Goal: Information Seeking & Learning: Learn about a topic

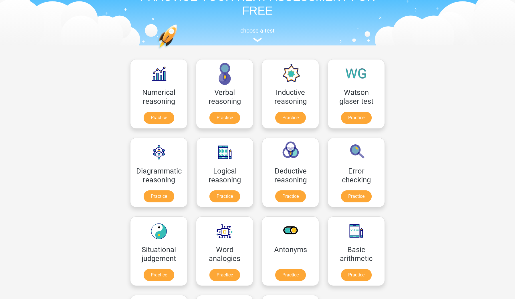
scroll to position [39, 0]
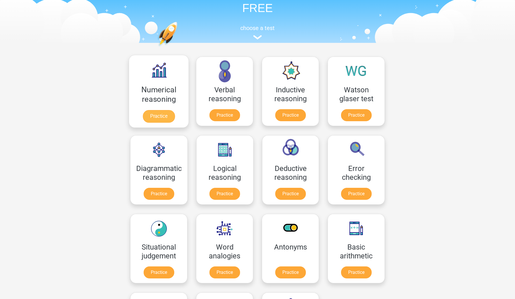
click at [168, 110] on link "Practice" at bounding box center [159, 116] width 32 height 13
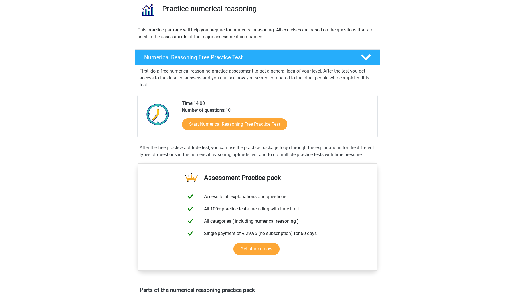
scroll to position [45, 0]
click at [191, 63] on div "Numerical Reasoning Free Practice Test" at bounding box center [257, 58] width 245 height 16
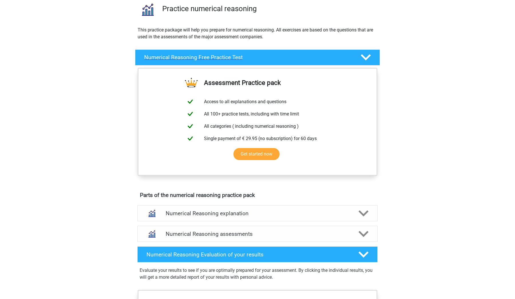
click at [191, 63] on div "Numerical Reasoning Free Practice Test" at bounding box center [257, 58] width 245 height 16
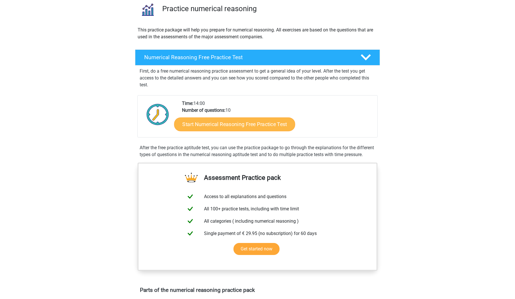
click at [195, 126] on link "Start Numerical Reasoning Free Practice Test" at bounding box center [234, 124] width 121 height 14
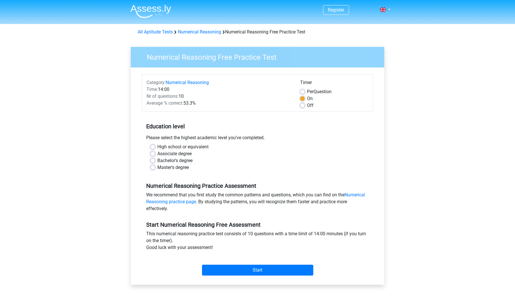
scroll to position [16, 0]
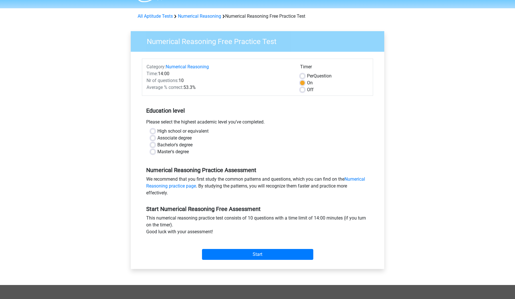
click at [157, 152] on label "Master's degree" at bounding box center [172, 152] width 31 height 7
click at [152, 152] on input "Master's degree" at bounding box center [153, 152] width 5 height 6
radio input "true"
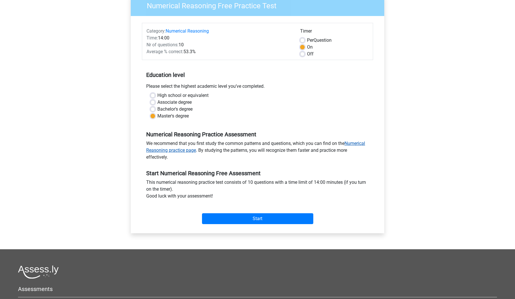
scroll to position [58, 0]
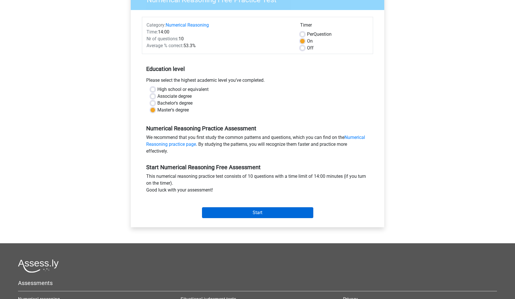
click at [217, 210] on input "Start" at bounding box center [257, 212] width 111 height 11
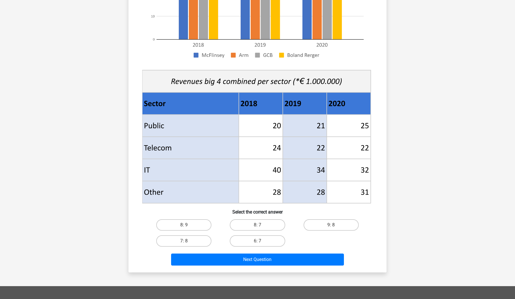
scroll to position [140, 0]
click at [263, 224] on label "8: 7" at bounding box center [257, 225] width 55 height 11
click at [261, 225] on input "8: 7" at bounding box center [260, 227] width 4 height 4
radio input "true"
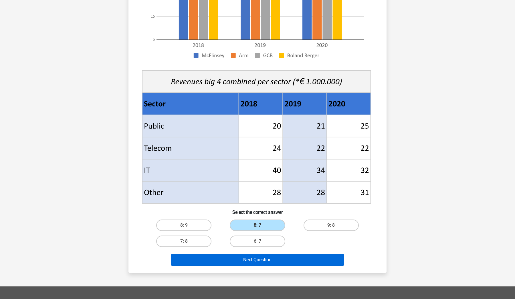
click at [256, 263] on button "Next Question" at bounding box center [257, 260] width 173 height 12
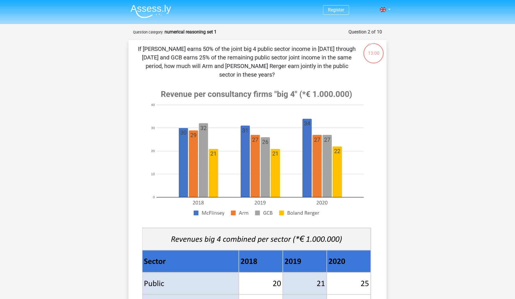
scroll to position [0, 0]
drag, startPoint x: 215, startPoint y: 48, endPoint x: 290, endPoint y: 47, distance: 75.3
click at [290, 47] on p "If McFlinsey earns 50% of the joint big 4 public sector income in 2018 through …" at bounding box center [247, 62] width 218 height 34
click at [311, 49] on p "If McFlinsey earns 50% of the joint big 4 public sector income in 2018 through …" at bounding box center [247, 62] width 218 height 34
drag, startPoint x: 176, startPoint y: 64, endPoint x: 226, endPoint y: 64, distance: 50.1
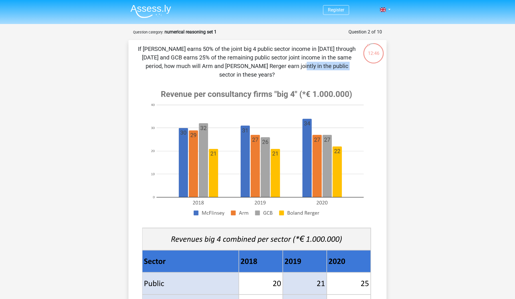
click at [226, 64] on p "If McFlinsey earns 50% of the joint big 4 public sector income in 2018 through …" at bounding box center [247, 62] width 218 height 34
drag, startPoint x: 269, startPoint y: 49, endPoint x: 313, endPoint y: 47, distance: 44.4
click at [313, 47] on p "If McFlinsey earns 50% of the joint big 4 public sector income in 2018 through …" at bounding box center [247, 62] width 218 height 34
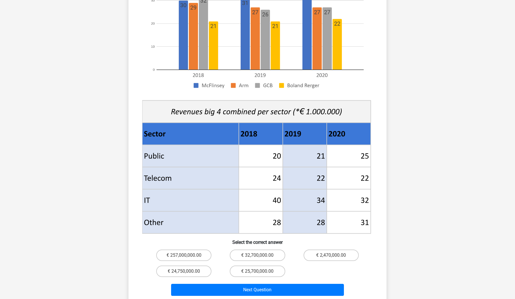
scroll to position [124, 0]
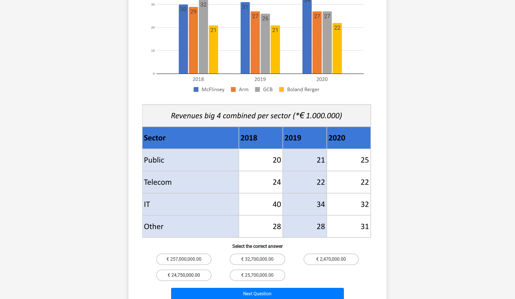
click at [197, 270] on label "€ 24,750,000.00" at bounding box center [183, 275] width 55 height 11
click at [188, 276] on input "€ 24,750,000.00" at bounding box center [186, 278] width 4 height 4
radio input "true"
click at [205, 284] on div "Next Question" at bounding box center [258, 293] width 240 height 19
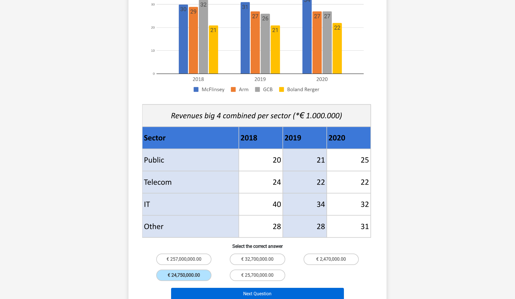
click at [205, 288] on button "Next Question" at bounding box center [257, 294] width 173 height 12
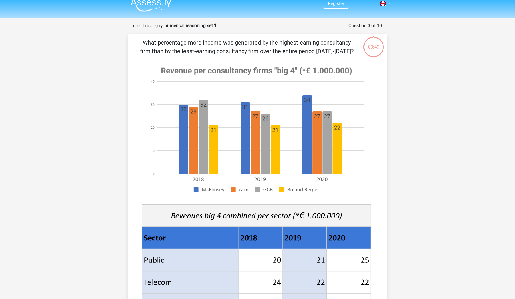
scroll to position [10, 0]
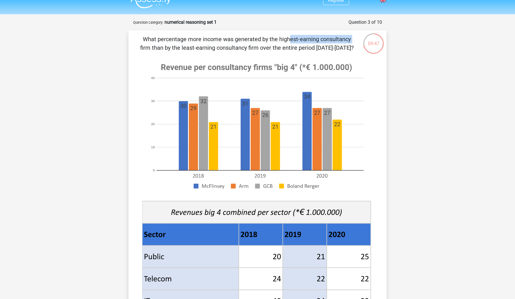
drag, startPoint x: 158, startPoint y: 41, endPoint x: 225, endPoint y: 40, distance: 67.3
click at [225, 40] on p "What percentage more income was generated by the highest-earning consultancy fi…" at bounding box center [247, 43] width 218 height 17
drag, startPoint x: 201, startPoint y: 42, endPoint x: 306, endPoint y: 41, distance: 105.3
click at [306, 41] on p "What percentage more income was generated by the highest-earning consultancy fi…" at bounding box center [247, 43] width 218 height 17
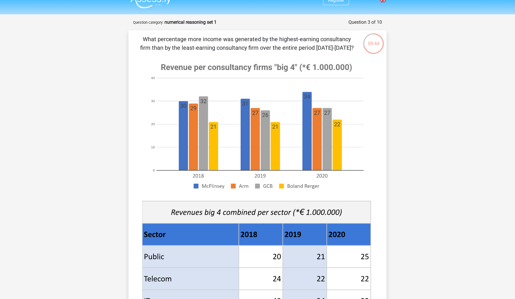
click at [318, 41] on p "What percentage more income was generated by the highest-earning consultancy fi…" at bounding box center [247, 43] width 218 height 17
drag, startPoint x: 154, startPoint y: 48, endPoint x: 179, endPoint y: 48, distance: 24.9
click at [179, 48] on p "What percentage more income was generated by the highest-earning consultancy fi…" at bounding box center [247, 43] width 218 height 17
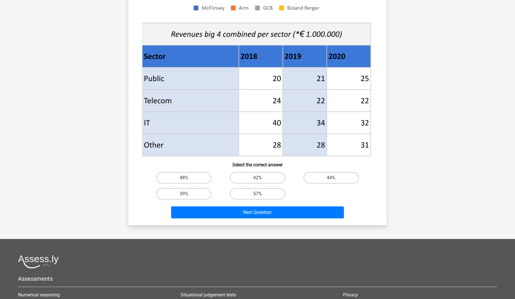
scroll to position [201, 0]
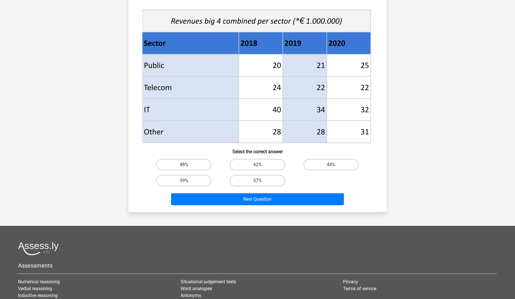
click at [187, 167] on label "48%" at bounding box center [183, 164] width 55 height 11
click at [187, 167] on input "48%" at bounding box center [186, 167] width 4 height 4
radio input "true"
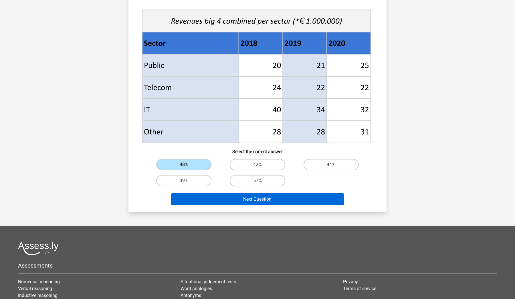
click at [228, 197] on button "Next Question" at bounding box center [257, 199] width 173 height 12
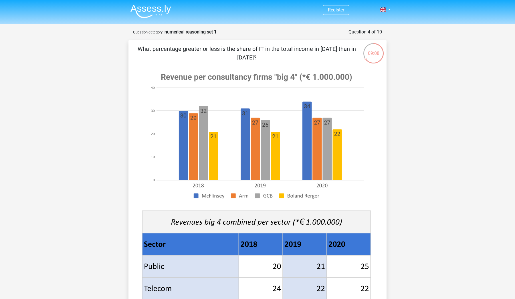
scroll to position [0, 0]
drag, startPoint x: 189, startPoint y: 48, endPoint x: 247, endPoint y: 45, distance: 57.9
click at [247, 45] on p "What percentage greater or less is the share of IT in the total income in 2020 …" at bounding box center [247, 53] width 218 height 17
drag, startPoint x: 288, startPoint y: 50, endPoint x: 330, endPoint y: 50, distance: 41.2
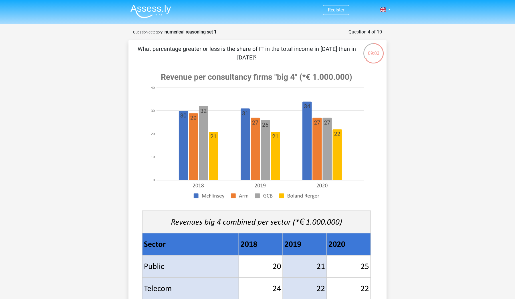
click at [330, 50] on p "What percentage greater or less is the share of IT in the total income in 2020 …" at bounding box center [247, 53] width 218 height 17
click at [333, 50] on p "What percentage greater or less is the share of IT in the total income in 2020 …" at bounding box center [247, 53] width 218 height 17
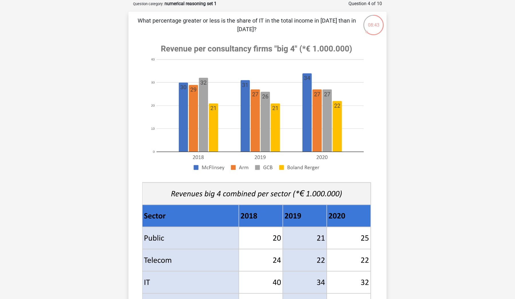
scroll to position [31, 0]
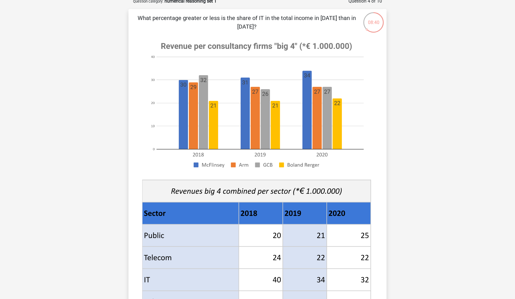
drag, startPoint x: 185, startPoint y: 19, endPoint x: 295, endPoint y: 16, distance: 110.8
click at [296, 17] on p "What percentage greater or less is the share of IT in the total income in 2020 …" at bounding box center [247, 22] width 218 height 17
click at [288, 19] on p "What percentage greater or less is the share of IT in the total income in 2020 …" at bounding box center [247, 22] width 218 height 17
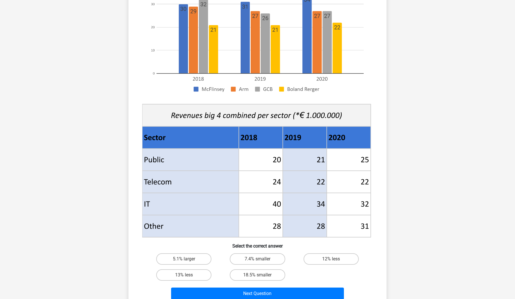
scroll to position [131, 0]
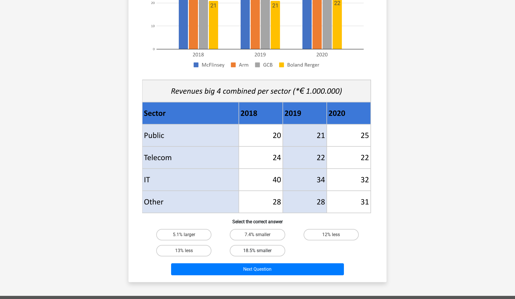
click at [248, 248] on label "18.5% smaller" at bounding box center [257, 250] width 55 height 11
click at [258, 251] on input "18.5% smaller" at bounding box center [260, 253] width 4 height 4
radio input "true"
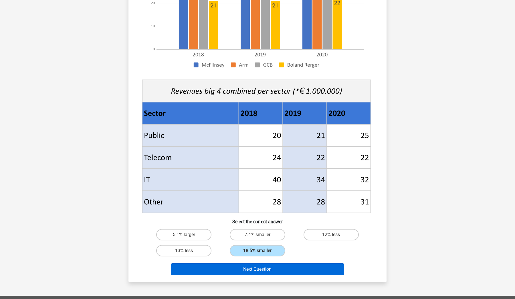
click at [242, 266] on button "Next Question" at bounding box center [257, 270] width 173 height 12
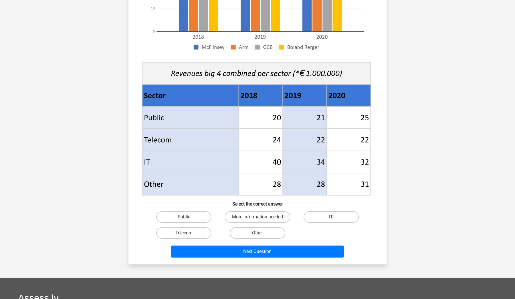
scroll to position [143, 0]
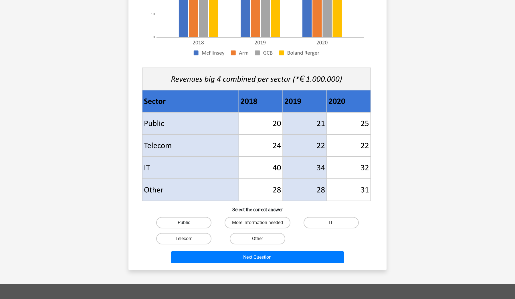
click at [199, 218] on label "Public" at bounding box center [183, 222] width 55 height 11
click at [188, 223] on input "Public" at bounding box center [186, 225] width 4 height 4
radio input "true"
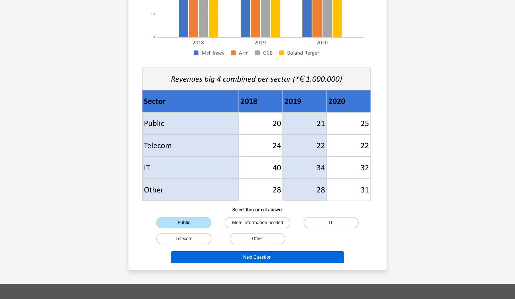
click at [214, 257] on button "Next Question" at bounding box center [257, 258] width 173 height 12
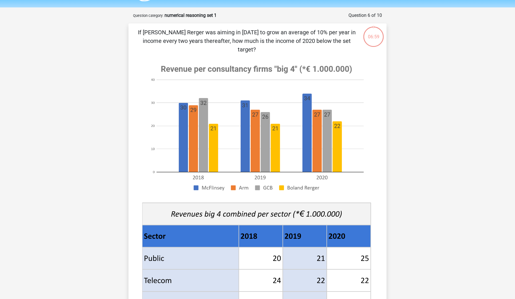
scroll to position [15, 0]
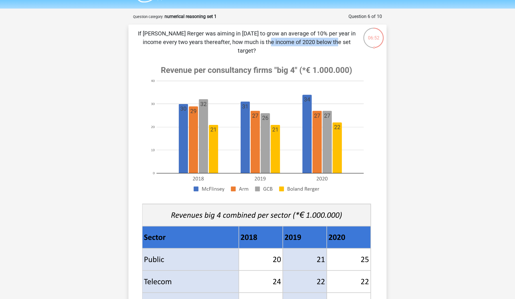
drag, startPoint x: 157, startPoint y: 42, endPoint x: 219, endPoint y: 42, distance: 61.8
click at [219, 42] on p "If Boland Rerger was aiming in 2018 to grow an average of 10% per year in incom…" at bounding box center [247, 42] width 218 height 26
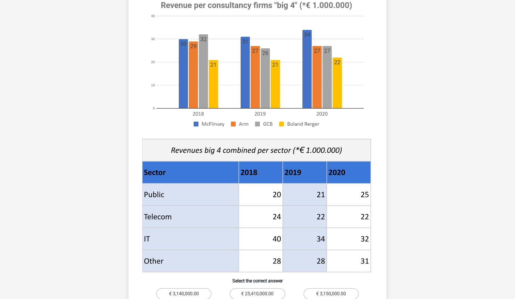
scroll to position [266, 0]
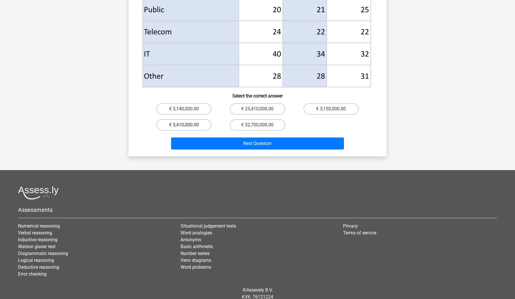
click at [186, 119] on label "€ 3,410,000.00" at bounding box center [183, 124] width 55 height 11
click at [186, 125] on input "€ 3,410,000.00" at bounding box center [186, 127] width 4 height 4
radio input "true"
click at [188, 133] on div "Next Question" at bounding box center [258, 142] width 240 height 19
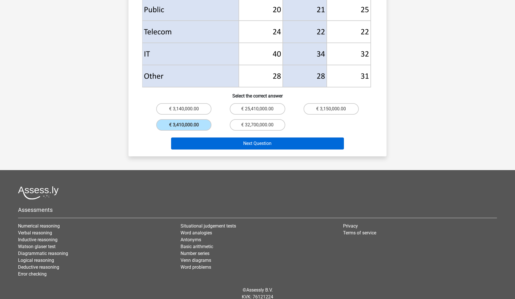
click at [188, 138] on button "Next Question" at bounding box center [257, 144] width 173 height 12
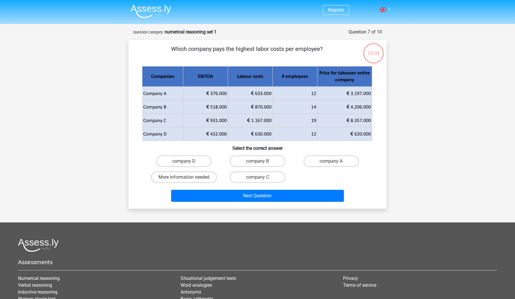
scroll to position [0, 0]
drag, startPoint x: 216, startPoint y: 50, endPoint x: 291, endPoint y: 46, distance: 75.1
click at [291, 46] on p "Which company pays the highest labor costs per employee?" at bounding box center [247, 53] width 218 height 17
click at [299, 46] on p "Which company pays the highest labor costs per employee?" at bounding box center [247, 53] width 218 height 17
click at [273, 161] on label "company B" at bounding box center [257, 161] width 55 height 11
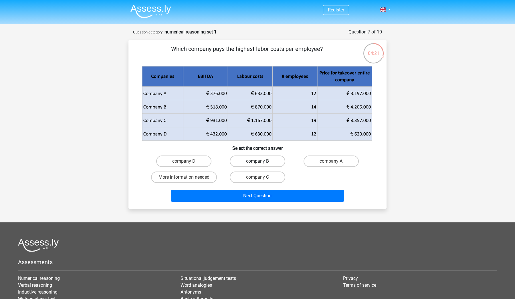
click at [261, 161] on input "company B" at bounding box center [260, 163] width 4 height 4
radio input "true"
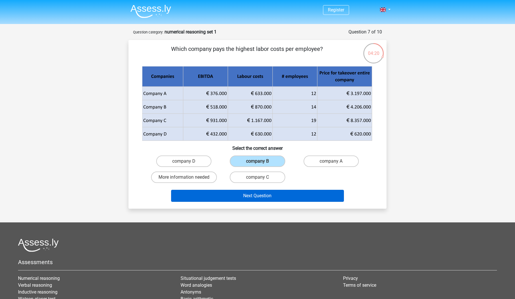
click at [268, 197] on button "Next Question" at bounding box center [257, 196] width 173 height 12
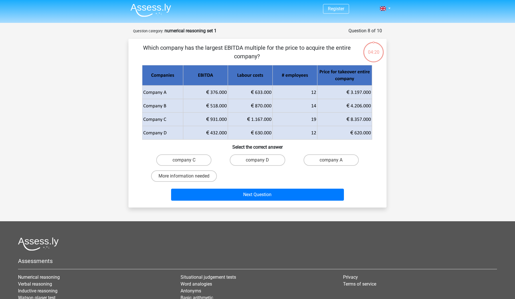
scroll to position [1, 0]
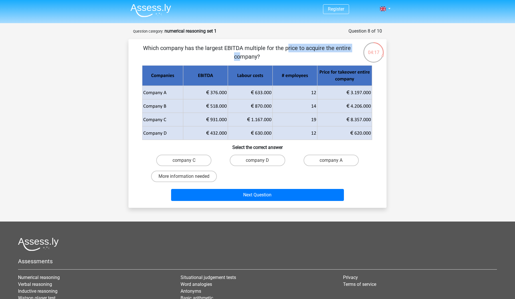
drag, startPoint x: 172, startPoint y: 48, endPoint x: 250, endPoint y: 46, distance: 77.8
click at [250, 47] on p "Which company has the largest EBITDA multiple for the price to acquire the enti…" at bounding box center [247, 52] width 218 height 17
click at [262, 46] on p "Which company has the largest EBITDA multiple for the price to acquire the enti…" at bounding box center [247, 52] width 218 height 17
drag, startPoint x: 271, startPoint y: 47, endPoint x: 261, endPoint y: 54, distance: 12.1
click at [261, 54] on p "Which company has the largest EBITDA multiple for the price to acquire the enti…" at bounding box center [247, 52] width 218 height 17
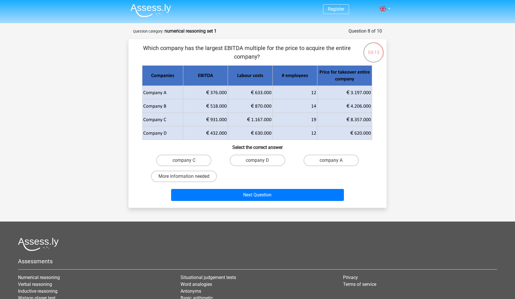
click at [261, 54] on p "Which company has the largest EBITDA multiple for the price to acquire the enti…" at bounding box center [247, 52] width 218 height 17
click at [191, 164] on label "company C" at bounding box center [183, 160] width 55 height 11
click at [188, 164] on input "company C" at bounding box center [186, 163] width 4 height 4
radio input "true"
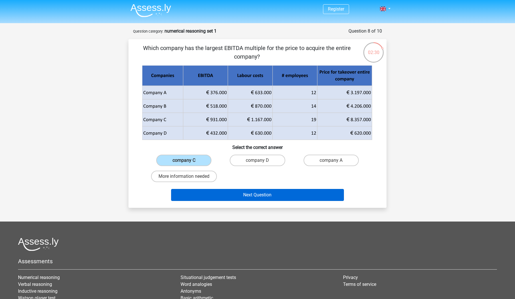
click at [213, 194] on button "Next Question" at bounding box center [257, 195] width 173 height 12
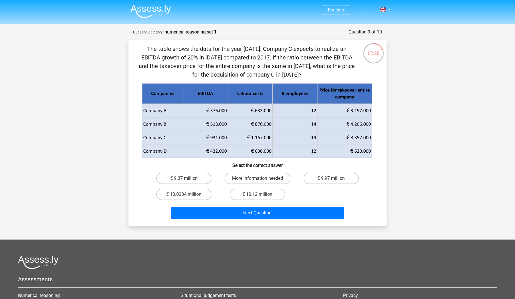
scroll to position [0, 0]
drag, startPoint x: 217, startPoint y: 49, endPoint x: 260, endPoint y: 49, distance: 42.6
click at [260, 49] on p "The table shows the data for the year 2017. Company C expects to realize an EBI…" at bounding box center [247, 62] width 218 height 34
click at [266, 48] on p "The table shows the data for the year 2017. Company C expects to realize an EBI…" at bounding box center [247, 62] width 218 height 34
drag, startPoint x: 196, startPoint y: 57, endPoint x: 213, endPoint y: 56, distance: 16.6
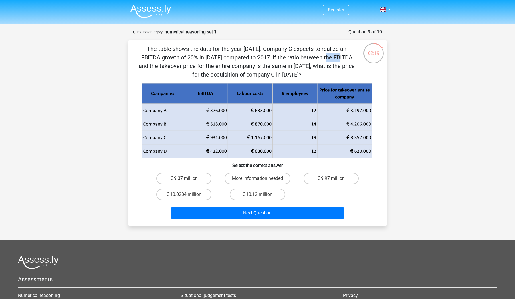
click at [213, 56] on p "The table shows the data for the year 2017. Company C expects to realize an EBI…" at bounding box center [247, 62] width 218 height 34
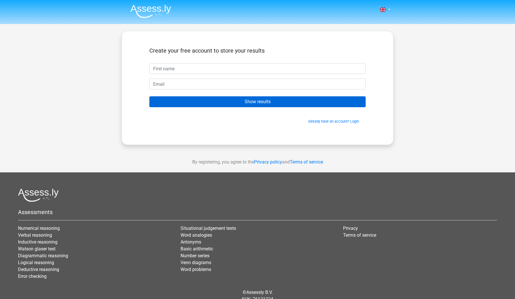
click at [178, 103] on input "Show results" at bounding box center [257, 101] width 216 height 11
click at [176, 92] on form "Create your free account to store your results Show results Already have an acc…" at bounding box center [257, 85] width 216 height 77
click at [175, 101] on input "Show results" at bounding box center [257, 101] width 216 height 11
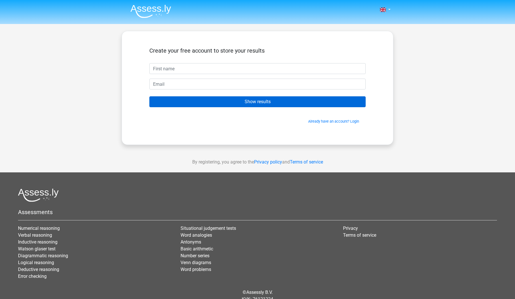
click at [175, 101] on input "Show results" at bounding box center [257, 101] width 216 height 11
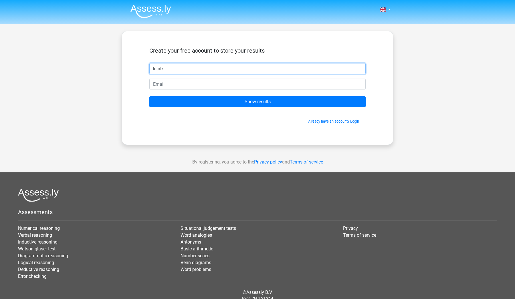
type input "kljnlk"
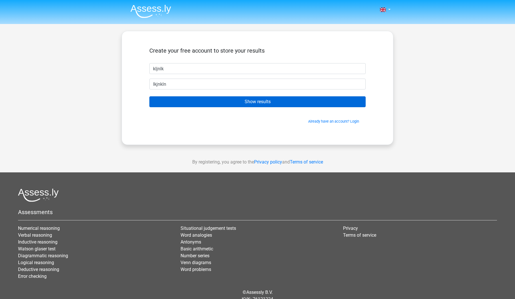
click at [174, 97] on input "Show results" at bounding box center [257, 101] width 216 height 11
click at [174, 101] on input "Show results" at bounding box center [257, 101] width 216 height 11
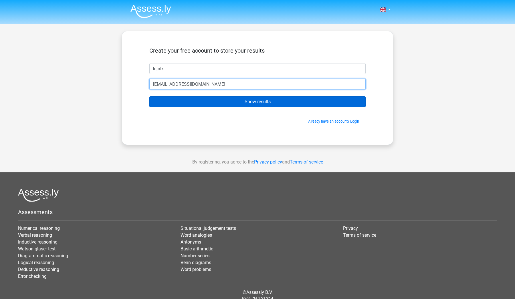
type input "[EMAIL_ADDRESS][DOMAIN_NAME]"
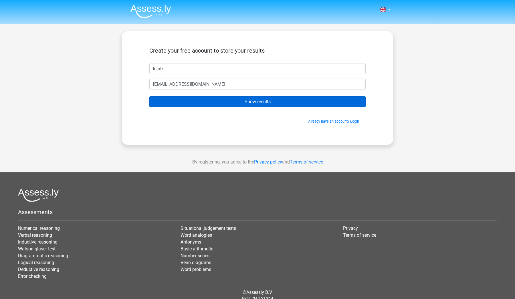
click at [175, 100] on input "Show results" at bounding box center [257, 101] width 216 height 11
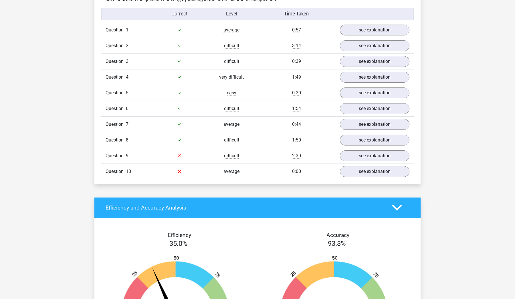
scroll to position [418, 0]
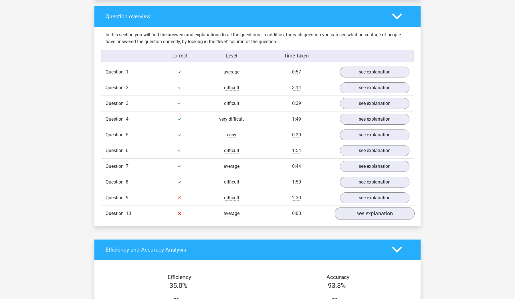
click at [357, 213] on link "see explanation" at bounding box center [375, 213] width 80 height 13
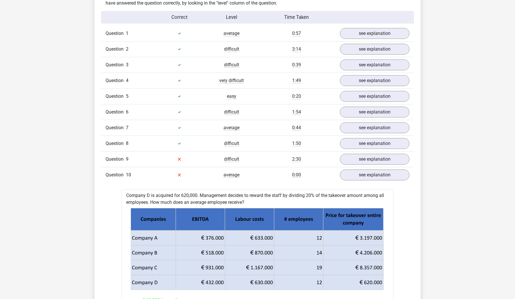
scroll to position [449, 0]
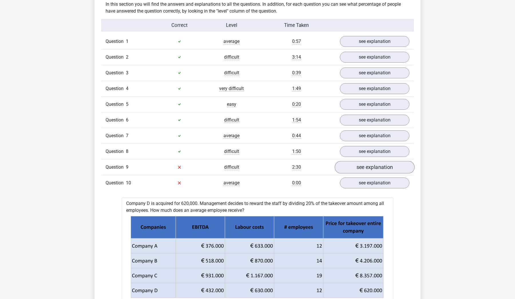
click at [347, 167] on link "see explanation" at bounding box center [375, 167] width 80 height 13
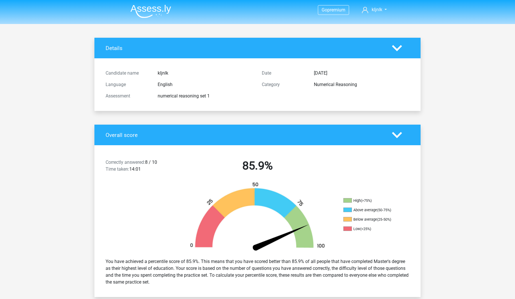
scroll to position [0, 0]
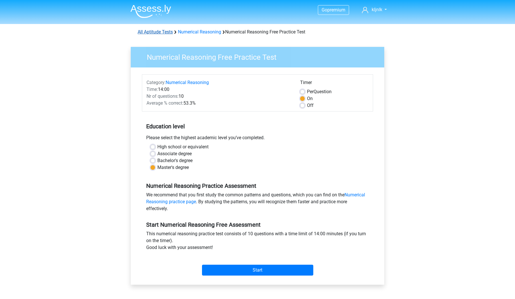
click at [157, 35] on link "All Aptitude Tests" at bounding box center [155, 31] width 35 height 5
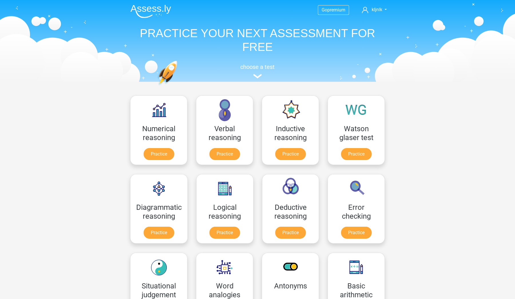
scroll to position [91, 0]
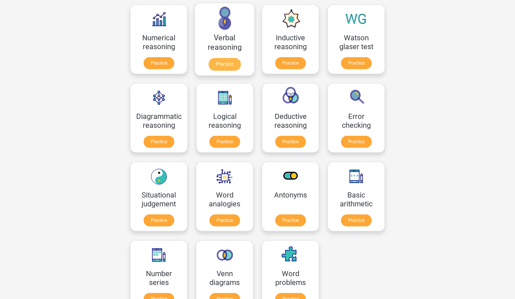
click at [226, 71] on link "Practice" at bounding box center [225, 64] width 32 height 13
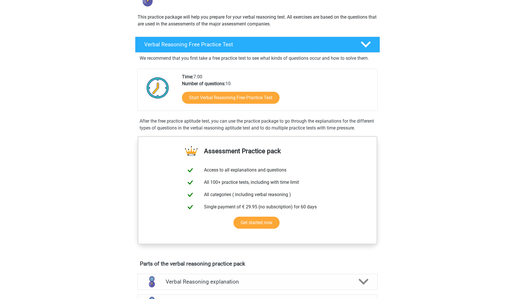
scroll to position [64, 0]
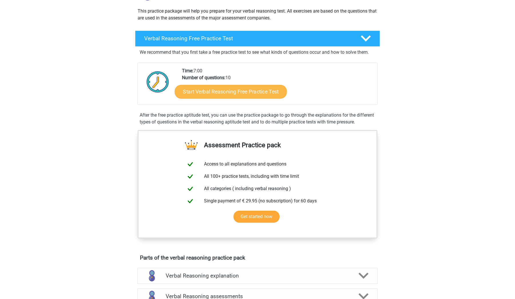
click at [188, 96] on link "Start Verbal Reasoning Free Practice Test" at bounding box center [231, 92] width 112 height 14
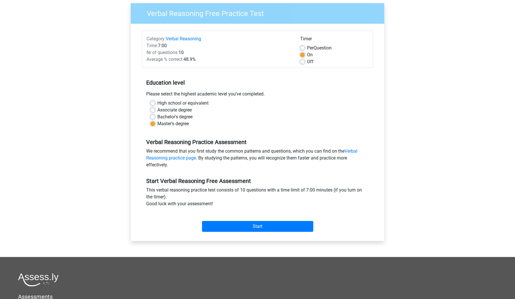
scroll to position [50, 0]
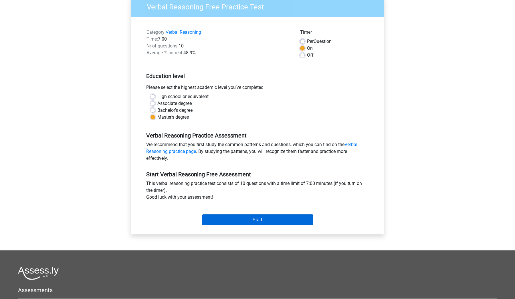
click at [222, 221] on input "Start" at bounding box center [257, 220] width 111 height 11
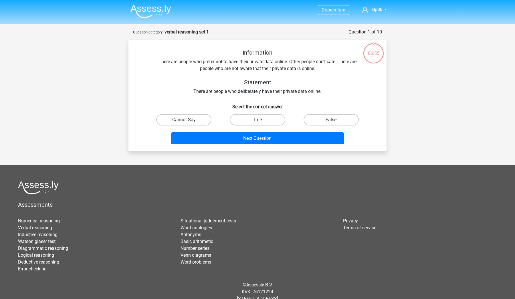
drag, startPoint x: 248, startPoint y: 138, endPoint x: 242, endPoint y: 205, distance: 67.2
click at [242, 205] on div "Go premium kljnlk [EMAIL_ADDRESS][DOMAIN_NAME]" at bounding box center [257, 158] width 515 height 316
drag, startPoint x: 217, startPoint y: 63, endPoint x: 264, endPoint y: 62, distance: 47.5
click at [264, 62] on div "Information There are people who prefer not to have their private data online. …" at bounding box center [258, 72] width 240 height 46
click at [284, 62] on div "Information There are people who prefer not to have their private data online. …" at bounding box center [258, 72] width 240 height 46
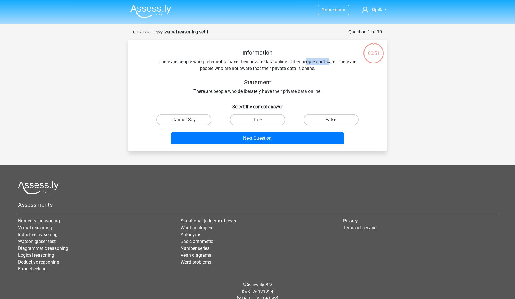
drag, startPoint x: 306, startPoint y: 61, endPoint x: 329, endPoint y: 61, distance: 23.2
click at [330, 61] on div "Information There are people who prefer not to have their private data online. …" at bounding box center [258, 72] width 240 height 46
click at [329, 61] on div "Information There are people who prefer not to have their private data online. …" at bounding box center [258, 72] width 240 height 46
drag, startPoint x: 230, startPoint y: 68, endPoint x: 300, endPoint y: 67, distance: 70.4
click at [300, 67] on div "Information There are people who prefer not to have their private data online. …" at bounding box center [258, 72] width 240 height 46
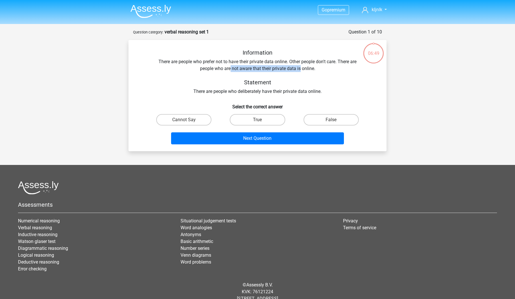
click at [300, 67] on div "Information There are people who prefer not to have their private data online. …" at bounding box center [258, 72] width 240 height 46
drag, startPoint x: 204, startPoint y: 90, endPoint x: 286, endPoint y: 89, distance: 81.5
click at [286, 89] on div "Information There are people who prefer not to have their private data online. …" at bounding box center [258, 72] width 240 height 46
click at [302, 82] on h5 "Statement" at bounding box center [257, 82] width 203 height 7
click at [184, 122] on input "Cannot Say" at bounding box center [186, 122] width 4 height 4
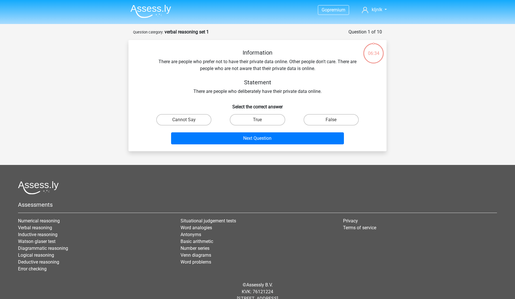
radio input "true"
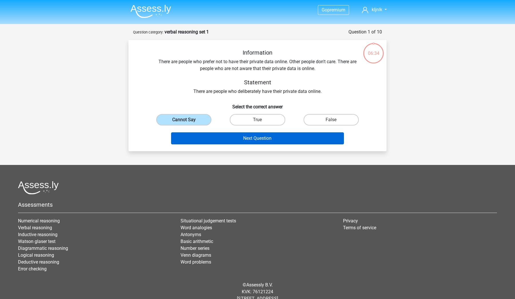
click at [201, 137] on button "Next Question" at bounding box center [257, 138] width 173 height 12
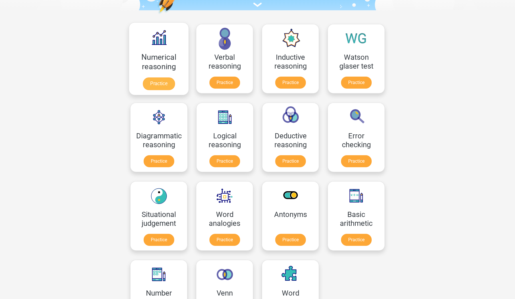
scroll to position [49, 0]
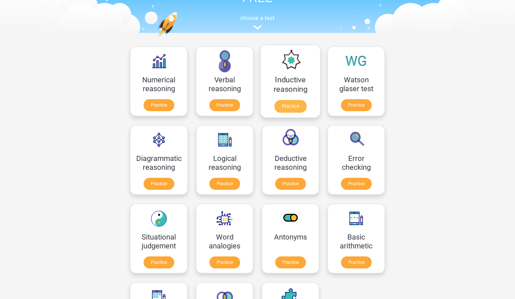
click at [306, 100] on link "Practice" at bounding box center [290, 106] width 32 height 13
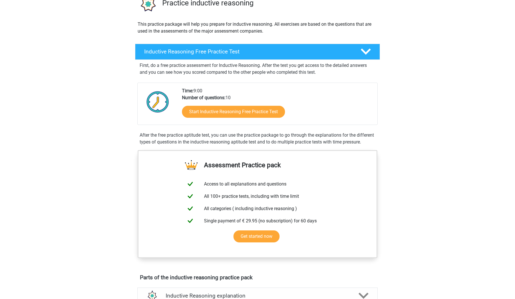
scroll to position [67, 0]
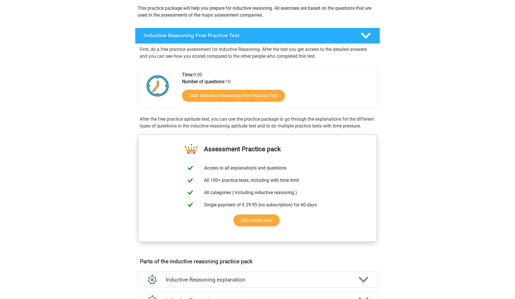
click at [155, 41] on div "Inductive Reasoning Free Practice Test" at bounding box center [257, 36] width 245 height 16
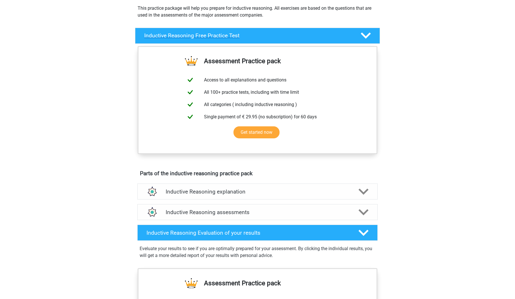
click at [155, 41] on div "Inductive Reasoning Free Practice Test" at bounding box center [257, 36] width 245 height 16
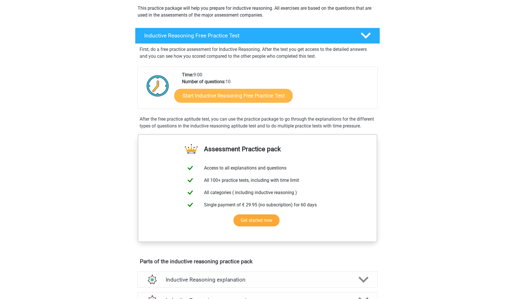
click at [203, 92] on link "Start Inductive Reasoning Free Practice Test" at bounding box center [233, 96] width 118 height 14
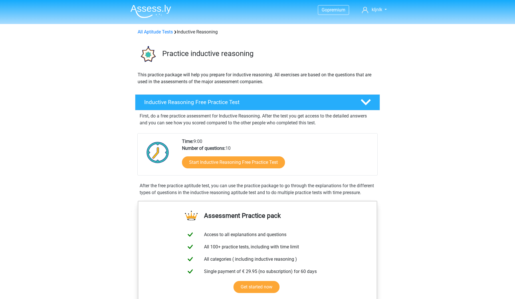
scroll to position [0, 0]
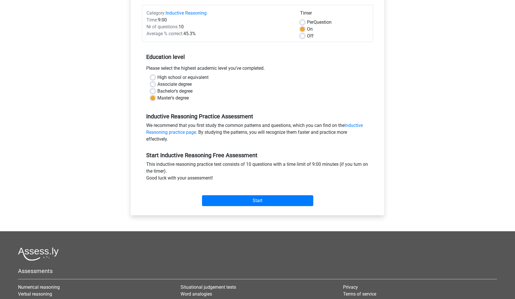
scroll to position [86, 0]
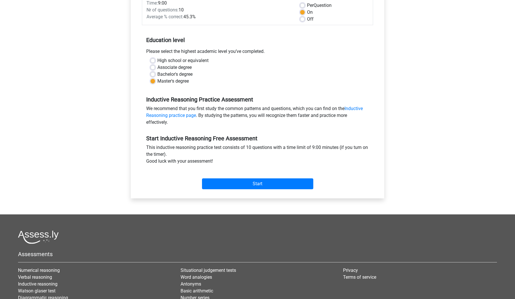
click at [229, 178] on div "Start" at bounding box center [257, 179] width 231 height 20
click at [228, 181] on input "Start" at bounding box center [257, 184] width 111 height 11
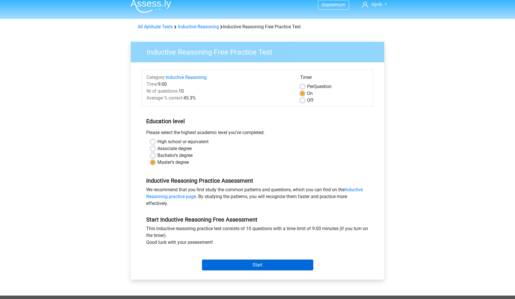
scroll to position [5, 0]
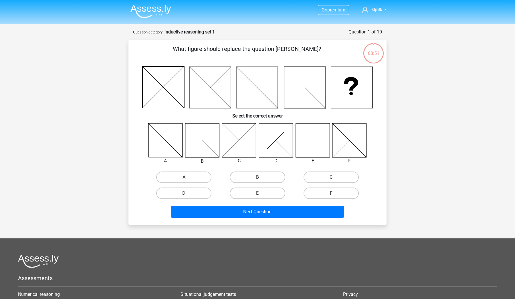
click at [322, 143] on icon at bounding box center [313, 140] width 34 height 34
click at [316, 147] on icon at bounding box center [313, 140] width 34 height 34
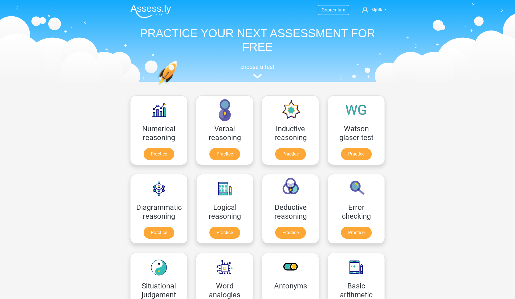
scroll to position [49, 0]
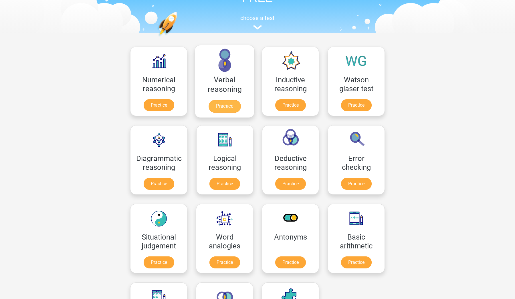
click at [223, 105] on link "Practice" at bounding box center [225, 106] width 32 height 13
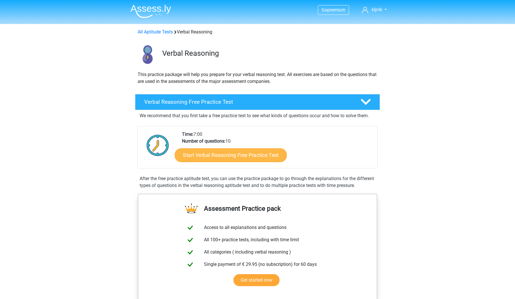
click at [229, 151] on link "Start Verbal Reasoning Free Practice Test" at bounding box center [231, 156] width 112 height 14
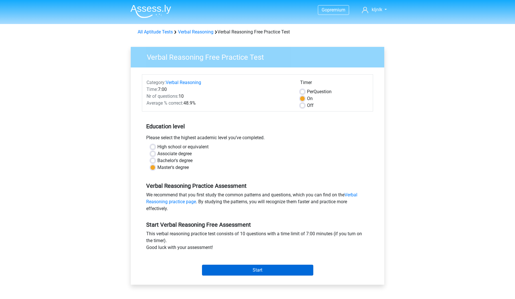
click at [225, 274] on input "Start" at bounding box center [257, 270] width 111 height 11
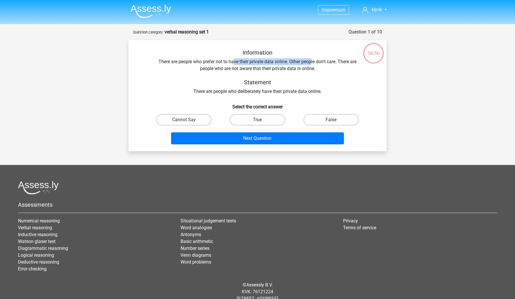
drag, startPoint x: 233, startPoint y: 60, endPoint x: 311, endPoint y: 59, distance: 77.8
click at [311, 59] on div "Information There are people who prefer not to have their private data online. …" at bounding box center [258, 72] width 240 height 46
drag, startPoint x: 230, startPoint y: 68, endPoint x: 281, endPoint y: 65, distance: 51.0
click at [281, 65] on div "Information There are people who prefer not to have their private data online. …" at bounding box center [258, 72] width 240 height 46
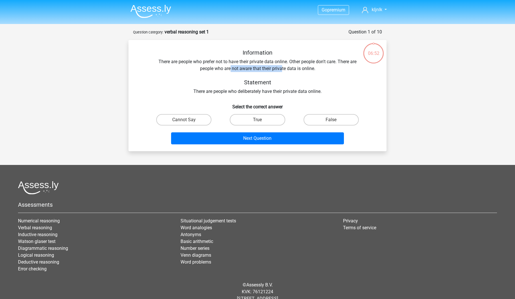
click at [281, 65] on div "Information There are people who prefer not to have their private data online. …" at bounding box center [258, 72] width 240 height 46
click at [186, 119] on label "Cannot Say" at bounding box center [183, 119] width 55 height 11
click at [186, 120] on input "Cannot Say" at bounding box center [186, 122] width 4 height 4
radio input "true"
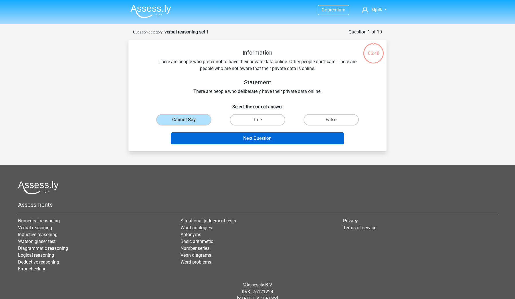
click at [209, 138] on button "Next Question" at bounding box center [257, 138] width 173 height 12
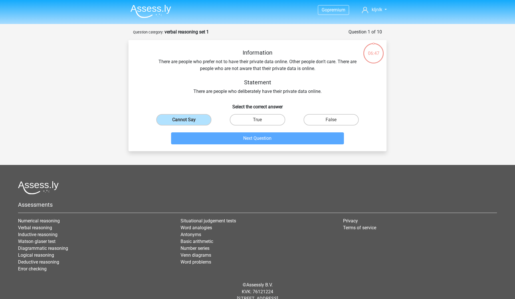
scroll to position [29, 0]
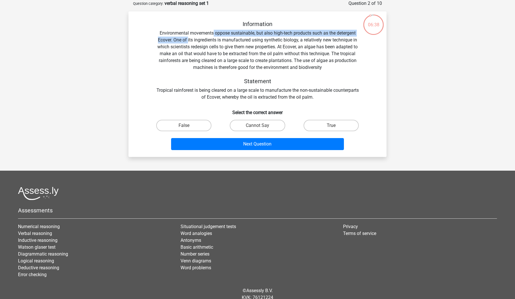
drag, startPoint x: 213, startPoint y: 33, endPoint x: 189, endPoint y: 40, distance: 26.0
click at [189, 40] on div "Information Environmental movements oppose sustainable, but also high-tech prod…" at bounding box center [258, 61] width 240 height 80
click at [205, 41] on div "Information Environmental movements oppose sustainable, but also high-tech prod…" at bounding box center [258, 61] width 240 height 80
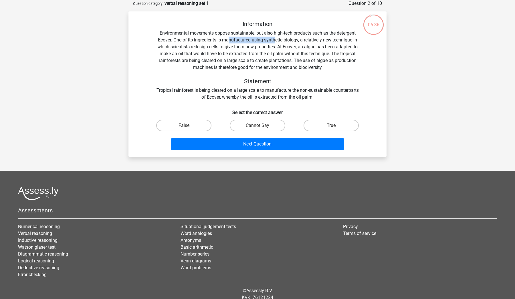
drag, startPoint x: 230, startPoint y: 40, endPoint x: 273, endPoint y: 40, distance: 43.2
click at [274, 40] on div "Information Environmental movements oppose sustainable, but also high-tech prod…" at bounding box center [258, 61] width 240 height 80
click at [292, 39] on div "Information Environmental movements oppose sustainable, but also high-tech prod…" at bounding box center [258, 61] width 240 height 80
drag, startPoint x: 305, startPoint y: 39, endPoint x: 326, endPoint y: 39, distance: 20.6
click at [326, 39] on div "Information Environmental movements oppose sustainable, but also high-tech prod…" at bounding box center [258, 61] width 240 height 80
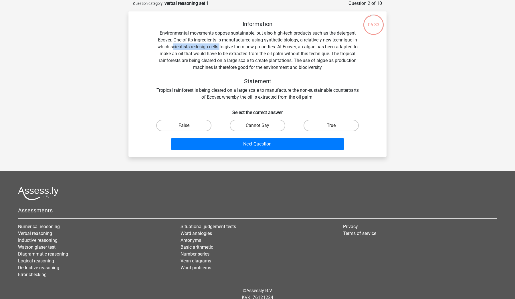
drag, startPoint x: 172, startPoint y: 48, endPoint x: 219, endPoint y: 48, distance: 47.2
click at [219, 48] on div "Information Environmental movements oppose sustainable, but also high-tech prod…" at bounding box center [258, 61] width 240 height 80
click at [229, 46] on div "Information Environmental movements oppose sustainable, but also high-tech prod…" at bounding box center [258, 61] width 240 height 80
drag, startPoint x: 235, startPoint y: 47, endPoint x: 285, endPoint y: 47, distance: 49.5
click at [285, 47] on div "Information Environmental movements oppose sustainable, but also high-tech prod…" at bounding box center [258, 61] width 240 height 80
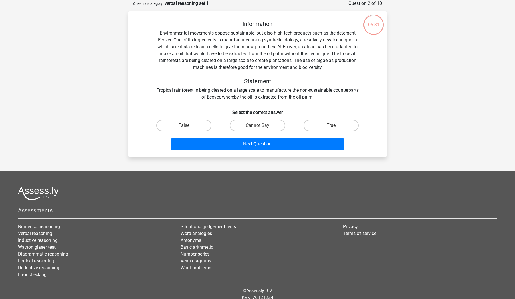
click at [295, 46] on div "Information Environmental movements oppose sustainable, but also high-tech prod…" at bounding box center [258, 61] width 240 height 80
drag, startPoint x: 306, startPoint y: 46, endPoint x: 332, endPoint y: 46, distance: 25.8
click at [332, 46] on div "Information Environmental movements oppose sustainable, but also high-tech prod…" at bounding box center [258, 61] width 240 height 80
drag, startPoint x: 182, startPoint y: 53, endPoint x: 288, endPoint y: 54, distance: 105.6
click at [288, 54] on div "Information Environmental movements oppose sustainable, but also high-tech prod…" at bounding box center [258, 61] width 240 height 80
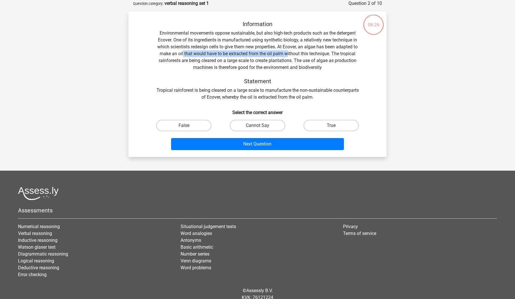
click at [288, 54] on div "Information Environmental movements oppose sustainable, but also high-tech prod…" at bounding box center [258, 61] width 240 height 80
drag, startPoint x: 292, startPoint y: 54, endPoint x: 322, endPoint y: 54, distance: 29.2
click at [322, 54] on div "Information Environmental movements oppose sustainable, but also high-tech prod…" at bounding box center [258, 61] width 240 height 80
click at [334, 54] on div "Information Environmental movements oppose sustainable, but also high-tech prod…" at bounding box center [258, 61] width 240 height 80
drag, startPoint x: 165, startPoint y: 61, endPoint x: 229, endPoint y: 58, distance: 64.4
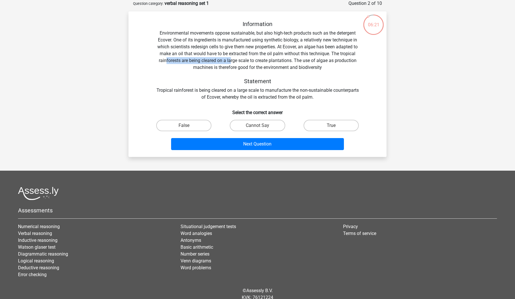
click at [229, 58] on div "Information Environmental movements oppose sustainable, but also high-tech prod…" at bounding box center [258, 61] width 240 height 80
click at [238, 59] on div "Information Environmental movements oppose sustainable, but also high-tech prod…" at bounding box center [258, 61] width 240 height 80
drag, startPoint x: 245, startPoint y: 60, endPoint x: 266, endPoint y: 60, distance: 20.6
click at [266, 60] on div "Information Environmental movements oppose sustainable, but also high-tech prod…" at bounding box center [258, 61] width 240 height 80
click at [287, 58] on div "Information Environmental movements oppose sustainable, but also high-tech prod…" at bounding box center [258, 61] width 240 height 80
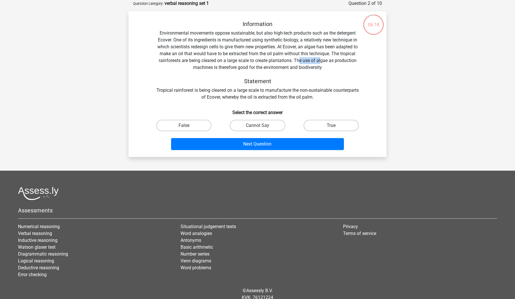
drag, startPoint x: 298, startPoint y: 61, endPoint x: 320, endPoint y: 61, distance: 22.0
click at [320, 61] on div "Information Environmental movements oppose sustainable, but also high-tech prod…" at bounding box center [258, 61] width 240 height 80
drag, startPoint x: 213, startPoint y: 67, endPoint x: 273, endPoint y: 67, distance: 60.1
click at [273, 67] on div "Information Environmental movements oppose sustainable, but also high-tech prod…" at bounding box center [258, 61] width 240 height 80
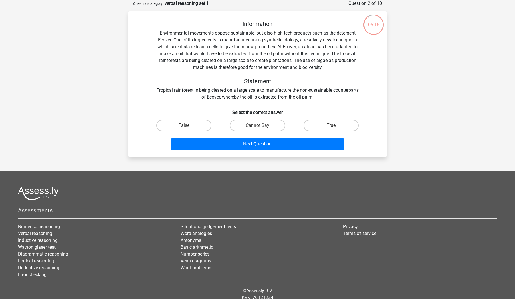
scroll to position [43, 0]
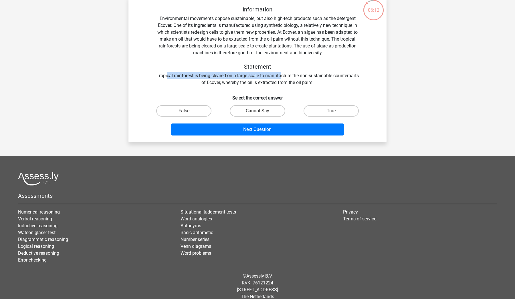
drag, startPoint x: 179, startPoint y: 76, endPoint x: 294, endPoint y: 77, distance: 114.7
click at [294, 77] on div "Information Environmental movements oppose sustainable, but also high-tech prod…" at bounding box center [258, 46] width 240 height 80
drag, startPoint x: 202, startPoint y: 83, endPoint x: 238, endPoint y: 81, distance: 36.1
click at [238, 81] on div "Information Environmental movements oppose sustainable, but also high-tech prod…" at bounding box center [258, 46] width 240 height 80
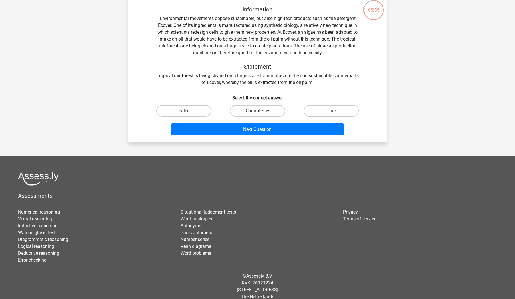
click at [335, 106] on label "True" at bounding box center [331, 110] width 55 height 11
click at [335, 111] on input "True" at bounding box center [333, 113] width 4 height 4
radio input "true"
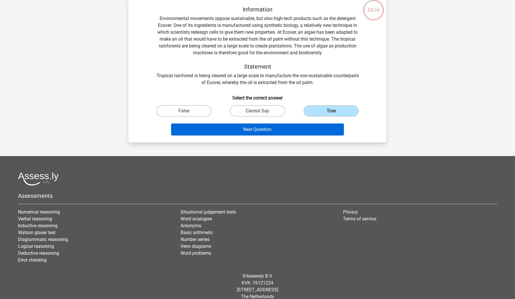
click at [304, 130] on button "Next Question" at bounding box center [257, 130] width 173 height 12
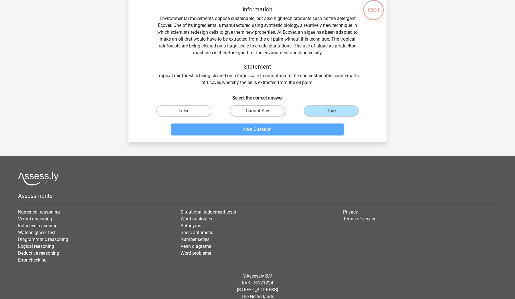
scroll to position [29, 0]
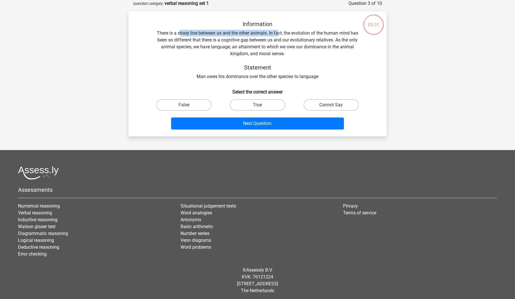
drag, startPoint x: 181, startPoint y: 32, endPoint x: 277, endPoint y: 31, distance: 95.9
click at [277, 31] on div "Information There is a sharp line between us and the other animals. In fact, th…" at bounding box center [258, 51] width 240 height 60
click at [292, 31] on div "Information There is a sharp line between us and the other animals. In fact, th…" at bounding box center [258, 51] width 240 height 60
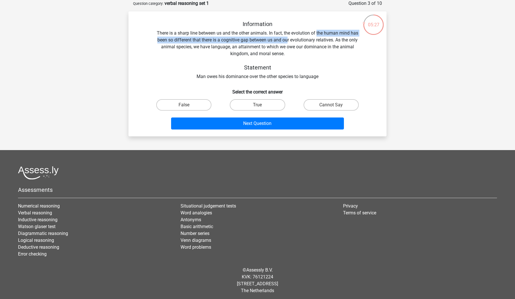
drag, startPoint x: 317, startPoint y: 30, endPoint x: 287, endPoint y: 37, distance: 30.8
click at [287, 37] on div "Information There is a sharp line between us and the other animals. In fact, th…" at bounding box center [258, 51] width 240 height 60
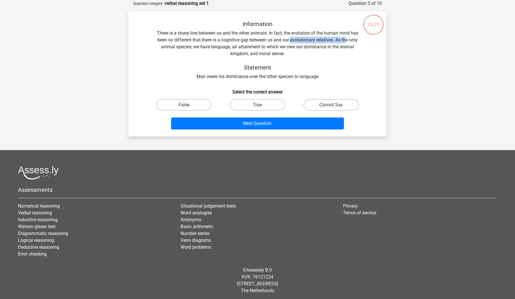
drag, startPoint x: 291, startPoint y: 41, endPoint x: 347, endPoint y: 40, distance: 56.4
click at [347, 40] on div "Information There is a sharp line between us and the other animals. In fact, th…" at bounding box center [258, 51] width 240 height 60
drag, startPoint x: 171, startPoint y: 47, endPoint x: 267, endPoint y: 45, distance: 96.5
click at [267, 45] on div "Information There is a sharp line between us and the other animals. In fact, th…" at bounding box center [258, 51] width 240 height 60
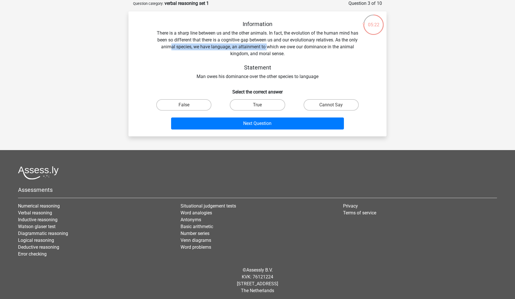
click at [267, 45] on div "Information There is a sharp line between us and the other animals. In fact, th…" at bounding box center [258, 51] width 240 height 60
drag, startPoint x: 260, startPoint y: 47, endPoint x: 245, endPoint y: 54, distance: 16.3
click at [245, 54] on div "Information There is a sharp line between us and the other animals. In fact, th…" at bounding box center [258, 51] width 240 height 60
drag, startPoint x: 205, startPoint y: 77, endPoint x: 305, endPoint y: 75, distance: 100.2
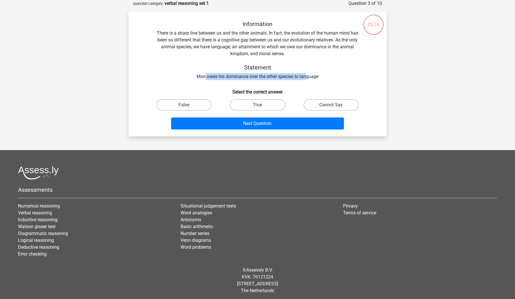
click at [305, 75] on div "Information There is a sharp line between us and the other animals. In fact, th…" at bounding box center [258, 51] width 240 height 60
click at [248, 106] on label "True" at bounding box center [257, 104] width 55 height 11
click at [258, 106] on input "True" at bounding box center [260, 107] width 4 height 4
radio input "true"
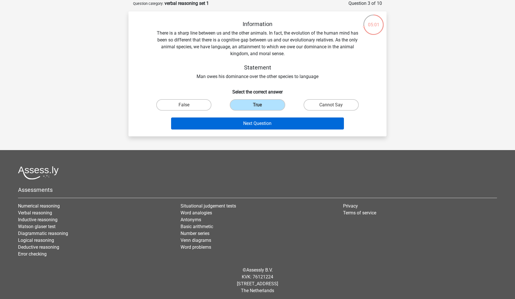
click at [249, 123] on button "Next Question" at bounding box center [257, 124] width 173 height 12
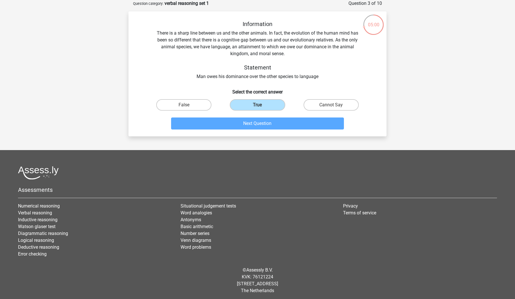
scroll to position [24, 0]
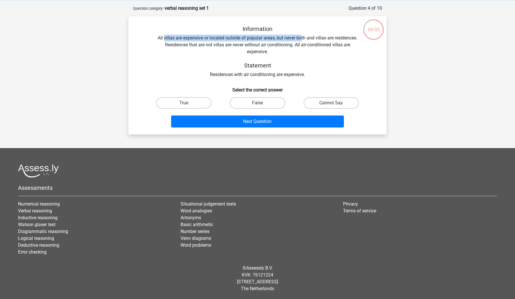
drag, startPoint x: 163, startPoint y: 37, endPoint x: 302, endPoint y: 36, distance: 139.1
click at [302, 36] on div "Information All villas are expensive or located outside of popular areas, but n…" at bounding box center [258, 51] width 240 height 53
click at [314, 37] on div "Information All villas are expensive or located outside of popular areas, but n…" at bounding box center [258, 51] width 240 height 53
drag, startPoint x: 332, startPoint y: 39, endPoint x: 351, endPoint y: 38, distance: 18.3
click at [351, 38] on div "Information All villas are expensive or located outside of popular areas, but n…" at bounding box center [258, 51] width 240 height 53
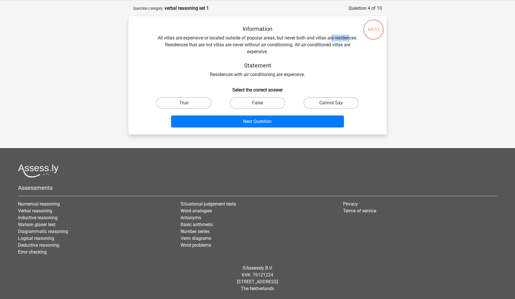
click at [351, 38] on div "Information All villas are expensive or located outside of popular areas, but n…" at bounding box center [258, 51] width 240 height 53
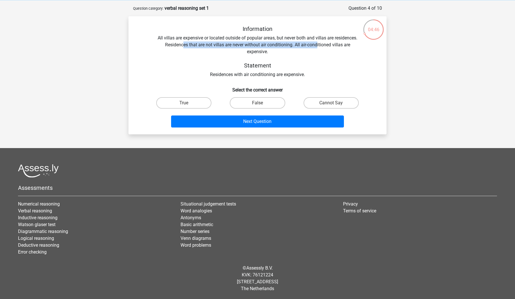
drag, startPoint x: 182, startPoint y: 45, endPoint x: 317, endPoint y: 44, distance: 134.8
click at [317, 44] on div "Information All villas are expensive or located outside of popular areas, but n…" at bounding box center [258, 51] width 240 height 53
click at [264, 103] on label "False" at bounding box center [257, 102] width 55 height 11
click at [261, 103] on input "False" at bounding box center [260, 105] width 4 height 4
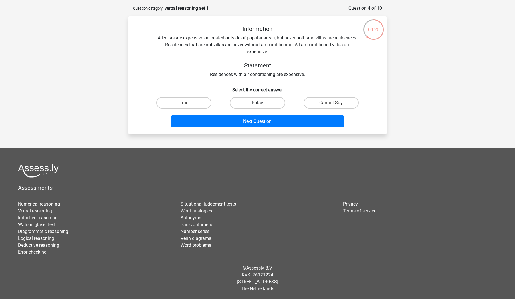
radio input "true"
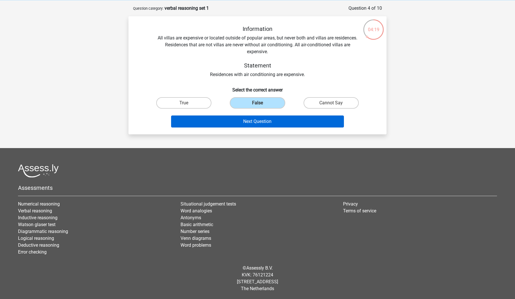
click at [257, 127] on button "Next Question" at bounding box center [257, 122] width 173 height 12
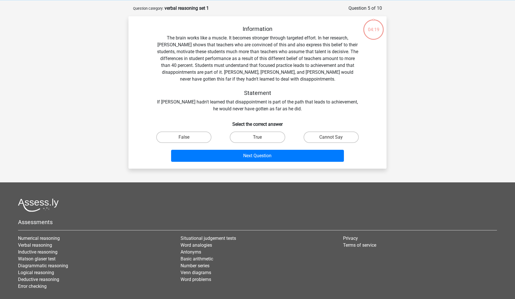
scroll to position [29, 0]
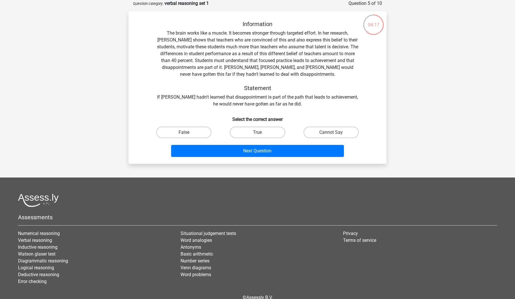
click at [222, 37] on div "Information The brain works like a muscle. It becomes stronger through targeted…" at bounding box center [258, 64] width 240 height 87
drag, startPoint x: 236, startPoint y: 35, endPoint x: 314, endPoint y: 33, distance: 77.3
click at [314, 33] on div "Information The brain works like a muscle. It becomes stronger through targeted…" at bounding box center [258, 64] width 240 height 87
click at [328, 33] on div "Information The brain works like a muscle. It becomes stronger through targeted…" at bounding box center [258, 64] width 240 height 87
drag, startPoint x: 178, startPoint y: 41, endPoint x: 242, endPoint y: 41, distance: 64.7
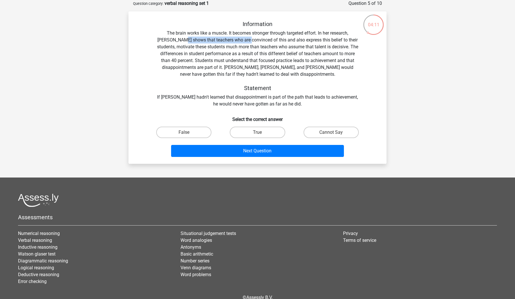
click at [243, 41] on div "Information The brain works like a muscle. It becomes stronger through targeted…" at bounding box center [258, 64] width 240 height 87
click at [252, 40] on div "Information The brain works like a muscle. It becomes stronger through targeted…" at bounding box center [258, 64] width 240 height 87
drag, startPoint x: 275, startPoint y: 40, endPoint x: 268, endPoint y: 39, distance: 6.9
click at [268, 39] on div "Information The brain works like a muscle. It becomes stronger through targeted…" at bounding box center [258, 64] width 240 height 87
click at [271, 44] on div "Information The brain works like a muscle. It becomes stronger through targeted…" at bounding box center [258, 64] width 240 height 87
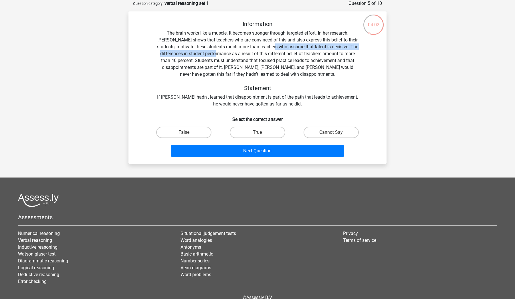
drag, startPoint x: 283, startPoint y: 50, endPoint x: 234, endPoint y: 53, distance: 49.0
click at [235, 53] on div "Information The brain works like a muscle. It becomes stronger through targeted…" at bounding box center [258, 64] width 240 height 87
click at [246, 53] on div "Information The brain works like a muscle. It becomes stronger through targeted…" at bounding box center [258, 64] width 240 height 87
drag, startPoint x: 262, startPoint y: 54, endPoint x: 306, endPoint y: 55, distance: 43.5
click at [306, 55] on div "Information The brain works like a muscle. It becomes stronger through targeted…" at bounding box center [258, 64] width 240 height 87
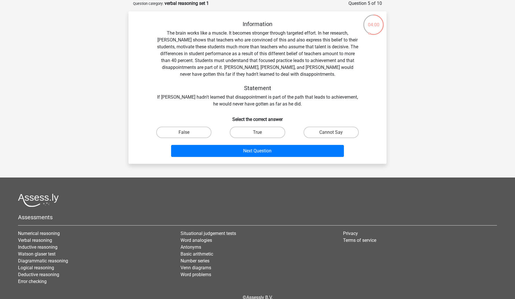
click at [327, 55] on div "Information The brain works like a muscle. It becomes stronger through targeted…" at bounding box center [258, 64] width 240 height 87
drag, startPoint x: 164, startPoint y: 62, endPoint x: 207, endPoint y: 60, distance: 43.5
click at [208, 60] on div "Information The brain works like a muscle. It becomes stronger through targeted…" at bounding box center [258, 64] width 240 height 87
click at [214, 60] on div "Information The brain works like a muscle. It becomes stronger through targeted…" at bounding box center [258, 64] width 240 height 87
drag, startPoint x: 229, startPoint y: 60, endPoint x: 270, endPoint y: 60, distance: 40.6
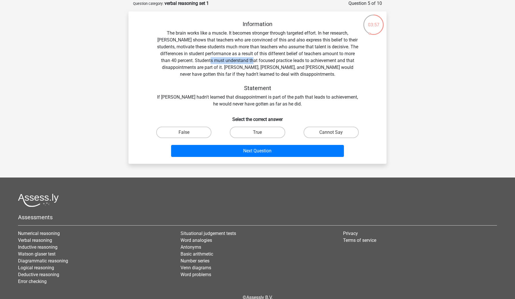
click at [270, 60] on div "Information The brain works like a muscle. It becomes stronger through targeted…" at bounding box center [258, 64] width 240 height 87
click at [282, 59] on div "Information The brain works like a muscle. It becomes stronger through targeted…" at bounding box center [258, 64] width 240 height 87
drag, startPoint x: 290, startPoint y: 61, endPoint x: 310, endPoint y: 61, distance: 20.9
click at [311, 61] on div "Information The brain works like a muscle. It becomes stronger through targeted…" at bounding box center [258, 64] width 240 height 87
click at [183, 65] on div "Information The brain works like a muscle. It becomes stronger through targeted…" at bounding box center [258, 64] width 240 height 87
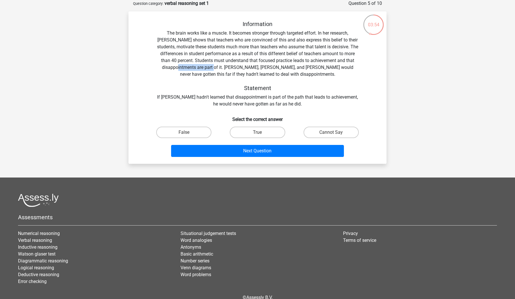
drag, startPoint x: 190, startPoint y: 68, endPoint x: 221, endPoint y: 67, distance: 30.3
click at [221, 67] on div "Information The brain works like a muscle. It becomes stronger through targeted…" at bounding box center [258, 64] width 240 height 87
drag, startPoint x: 221, startPoint y: 67, endPoint x: 284, endPoint y: 69, distance: 63.8
click at [284, 69] on div "Information The brain works like a muscle. It becomes stronger through targeted…" at bounding box center [258, 64] width 240 height 87
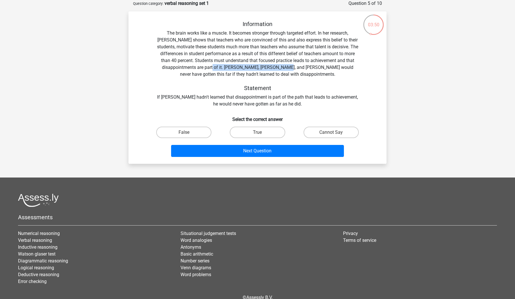
click at [284, 69] on div "Information The brain works like a muscle. It becomes stronger through targeted…" at bounding box center [258, 64] width 240 height 87
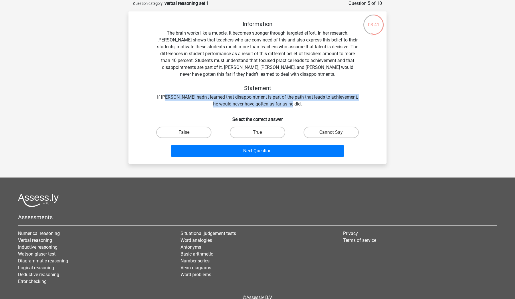
drag, startPoint x: 164, startPoint y: 97, endPoint x: 267, endPoint y: 107, distance: 103.8
click at [268, 107] on div "Information The brain works like a muscle. It becomes stronger through targeted…" at bounding box center [258, 64] width 240 height 87
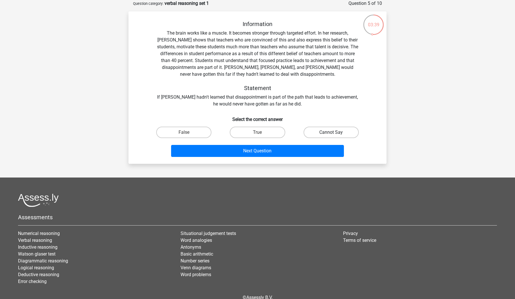
click at [324, 135] on label "Cannot Say" at bounding box center [331, 132] width 55 height 11
click at [331, 135] on input "Cannot Say" at bounding box center [333, 134] width 4 height 4
radio input "true"
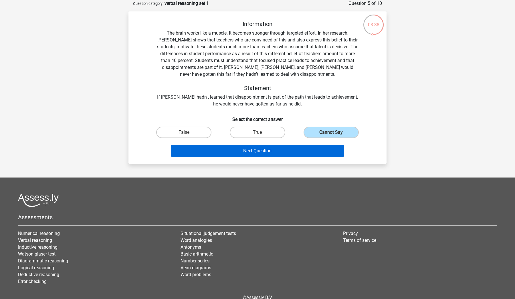
click at [276, 152] on button "Next Question" at bounding box center [257, 151] width 173 height 12
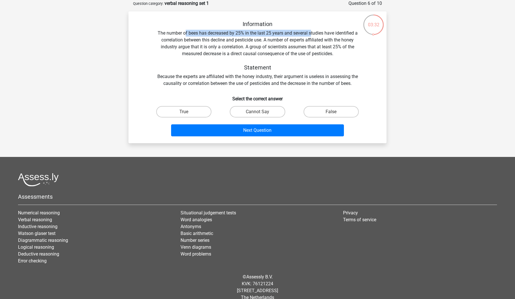
drag, startPoint x: 184, startPoint y: 33, endPoint x: 312, endPoint y: 32, distance: 127.3
click at [312, 32] on div "Information The number of bees has decreased by 25% in the last 25 years and se…" at bounding box center [258, 54] width 240 height 66
click at [327, 33] on div "Information The number of bees has decreased by 25% in the last 25 years and se…" at bounding box center [258, 54] width 240 height 66
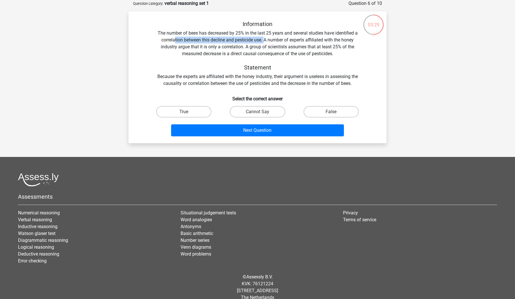
drag, startPoint x: 174, startPoint y: 40, endPoint x: 264, endPoint y: 40, distance: 90.4
click at [265, 41] on div "Information The number of bees has decreased by 25% in the last 25 years and se…" at bounding box center [258, 54] width 240 height 66
click at [264, 40] on div "Information The number of bees has decreased by 25% in the last 25 years and se…" at bounding box center [258, 54] width 240 height 66
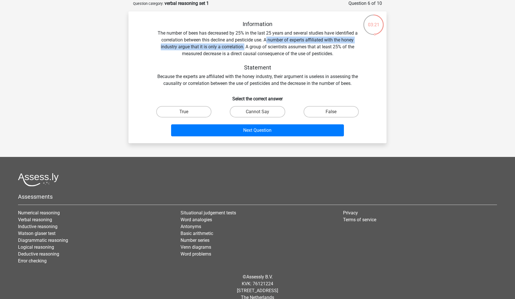
drag, startPoint x: 266, startPoint y: 39, endPoint x: 244, endPoint y: 50, distance: 24.5
click at [244, 50] on div "Information The number of bees has decreased by 25% in the last 25 years and se…" at bounding box center [258, 54] width 240 height 66
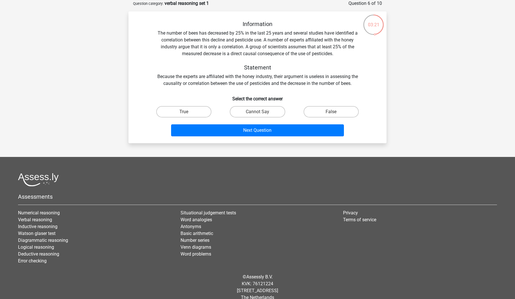
click at [252, 47] on div "Information The number of bees has decreased by 25% in the last 25 years and se…" at bounding box center [258, 54] width 240 height 66
drag, startPoint x: 214, startPoint y: 55, endPoint x: 296, endPoint y: 56, distance: 81.5
click at [296, 56] on div "Information The number of bees has decreased by 25% in the last 25 years and se…" at bounding box center [258, 54] width 240 height 66
click at [174, 82] on div "Information The number of bees has decreased by 25% in the last 25 years and se…" at bounding box center [258, 54] width 240 height 66
drag, startPoint x: 181, startPoint y: 77, endPoint x: 261, endPoint y: 78, distance: 80.1
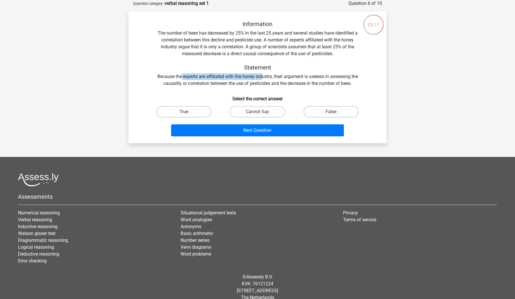
click at [261, 78] on div "Information The number of bees has decreased by 25% in the last 25 years and se…" at bounding box center [258, 54] width 240 height 66
drag, startPoint x: 183, startPoint y: 83, endPoint x: 277, endPoint y: 85, distance: 94.1
click at [277, 85] on div "Information The number of bees has decreased by 25% in the last 25 years and se…" at bounding box center [258, 54] width 240 height 66
click at [292, 82] on div "Information The number of bees has decreased by 25% in the last 25 years and se…" at bounding box center [258, 54] width 240 height 66
click at [331, 114] on input "False" at bounding box center [333, 114] width 4 height 4
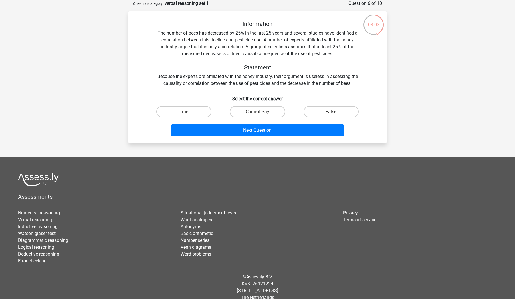
radio input "true"
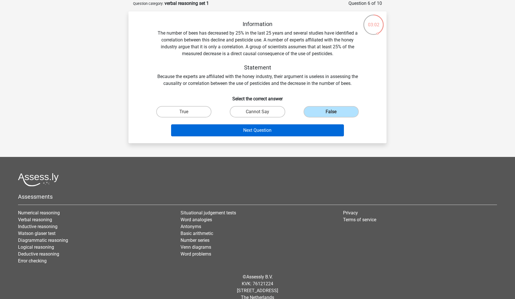
click at [258, 134] on button "Next Question" at bounding box center [257, 130] width 173 height 12
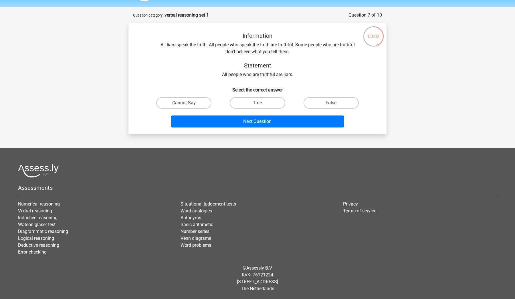
scroll to position [17, 0]
drag, startPoint x: 179, startPoint y: 46, endPoint x: 295, endPoint y: 47, distance: 115.6
click at [295, 47] on div "Information All liars speak the truth. All people who speak the truth are truth…" at bounding box center [258, 55] width 240 height 46
click at [263, 51] on div "Information All liars speak the truth. All people who speak the truth are truth…" at bounding box center [258, 55] width 240 height 46
click at [339, 103] on label "False" at bounding box center [331, 102] width 55 height 11
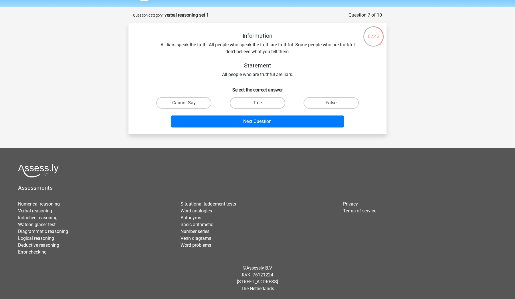
click at [335, 103] on input "False" at bounding box center [333, 105] width 4 height 4
radio input "true"
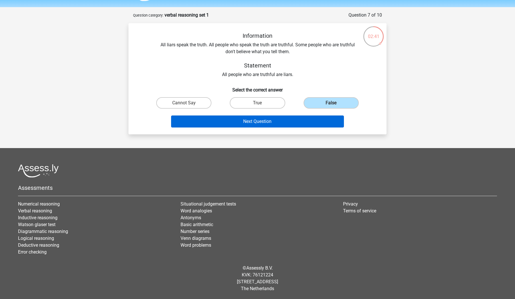
click at [306, 124] on button "Next Question" at bounding box center [257, 122] width 173 height 12
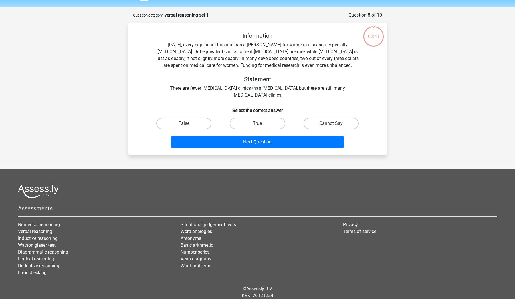
scroll to position [29, 0]
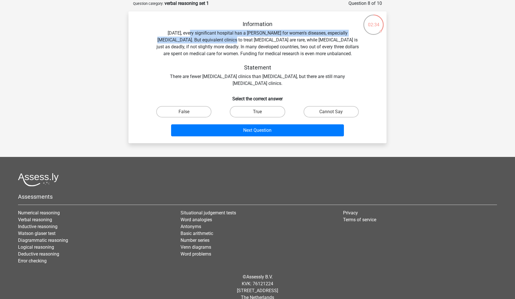
drag, startPoint x: 183, startPoint y: 33, endPoint x: 216, endPoint y: 41, distance: 33.5
click at [216, 41] on div "Information Today, every significant hospital has a ward for women's diseases, …" at bounding box center [258, 54] width 240 height 66
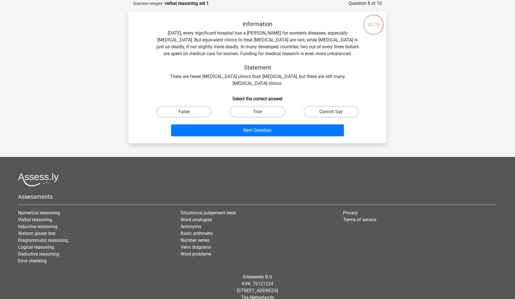
click at [248, 40] on div "Information Today, every significant hospital has a ward for women's diseases, …" at bounding box center [258, 54] width 240 height 66
drag, startPoint x: 253, startPoint y: 40, endPoint x: 333, endPoint y: 37, distance: 79.9
click at [333, 37] on div "Information Today, every significant hospital has a ward for women's diseases, …" at bounding box center [258, 54] width 240 height 66
drag, startPoint x: 183, startPoint y: 47, endPoint x: 292, endPoint y: 43, distance: 109.1
click at [293, 44] on div "Information Today, every significant hospital has a ward for women's diseases, …" at bounding box center [258, 54] width 240 height 66
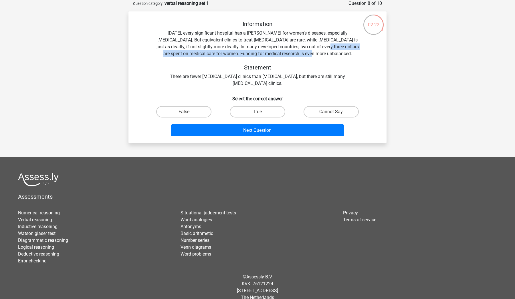
drag, startPoint x: 314, startPoint y: 46, endPoint x: 320, endPoint y: 56, distance: 11.6
click at [320, 56] on div "Information Today, every significant hospital has a ward for women's diseases, …" at bounding box center [258, 54] width 240 height 66
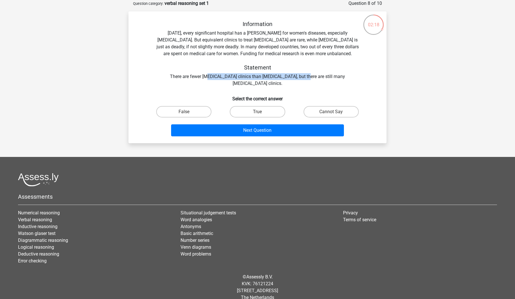
drag, startPoint x: 195, startPoint y: 77, endPoint x: 290, endPoint y: 77, distance: 94.4
click at [290, 77] on div "Information Today, every significant hospital has a ward for women's diseases, …" at bounding box center [258, 54] width 240 height 66
click at [260, 111] on label "True" at bounding box center [257, 111] width 55 height 11
click at [260, 112] on input "True" at bounding box center [260, 114] width 4 height 4
radio input "true"
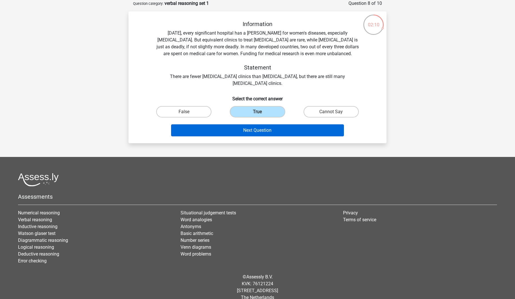
click at [257, 133] on button "Next Question" at bounding box center [257, 130] width 173 height 12
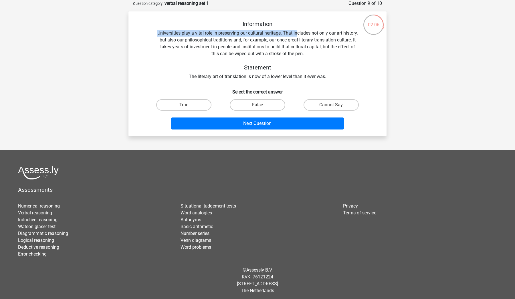
drag, startPoint x: 158, startPoint y: 32, endPoint x: 296, endPoint y: 35, distance: 137.7
click at [296, 35] on div "Information Universities play a vital role in preserving our cultural heritage.…" at bounding box center [258, 51] width 240 height 60
click at [301, 33] on div "Information Universities play a vital role in preserving our cultural heritage.…" at bounding box center [258, 51] width 240 height 60
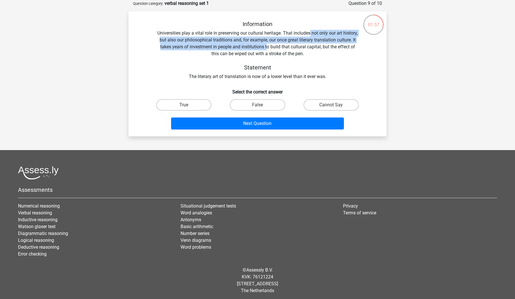
drag, startPoint x: 310, startPoint y: 32, endPoint x: 266, endPoint y: 47, distance: 46.3
click at [267, 47] on div "Information Universities play a vital role in preserving our cultural heritage.…" at bounding box center [258, 51] width 240 height 60
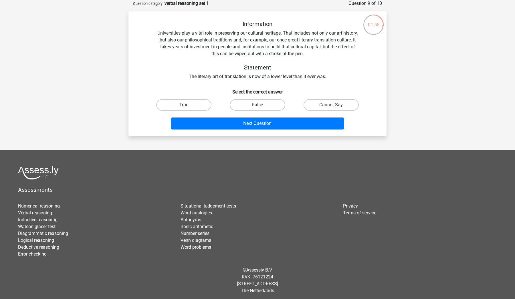
click at [339, 47] on div "Information Universities play a vital role in preserving our cultural heritage.…" at bounding box center [258, 51] width 240 height 60
drag, startPoint x: 220, startPoint y: 55, endPoint x: 278, endPoint y: 52, distance: 58.4
click at [278, 52] on div "Information Universities play a vital role in preserving our cultural heritage.…" at bounding box center [258, 51] width 240 height 60
drag, startPoint x: 209, startPoint y: 79, endPoint x: 293, endPoint y: 78, distance: 84.7
click at [293, 78] on div "Information Universities play a vital role in preserving our cultural heritage.…" at bounding box center [258, 51] width 240 height 60
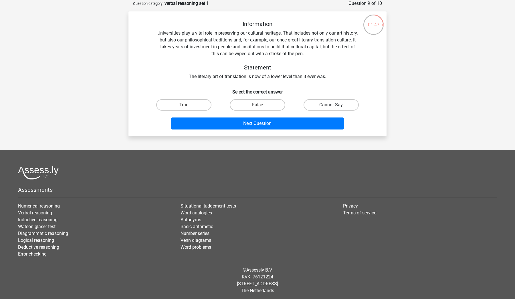
click at [319, 106] on label "Cannot Say" at bounding box center [331, 104] width 55 height 11
click at [331, 106] on input "Cannot Say" at bounding box center [333, 107] width 4 height 4
radio input "true"
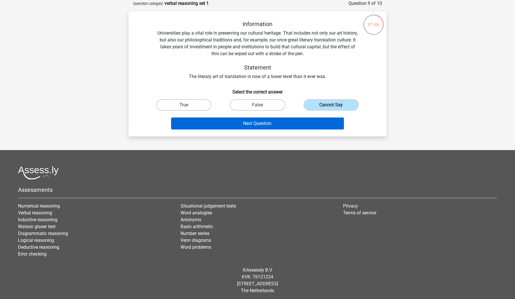
click at [300, 123] on button "Next Question" at bounding box center [257, 124] width 173 height 12
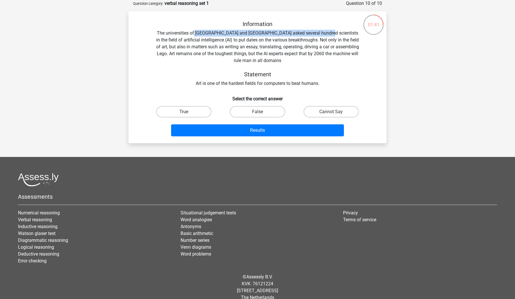
drag, startPoint x: 203, startPoint y: 35, endPoint x: 324, endPoint y: 33, distance: 121.3
click at [324, 33] on div "Information The universities of Oxford and Yale asked several hundred scientist…" at bounding box center [258, 54] width 240 height 66
click at [336, 33] on div "Information The universities of Oxford and Yale asked several hundred scientist…" at bounding box center [258, 54] width 240 height 66
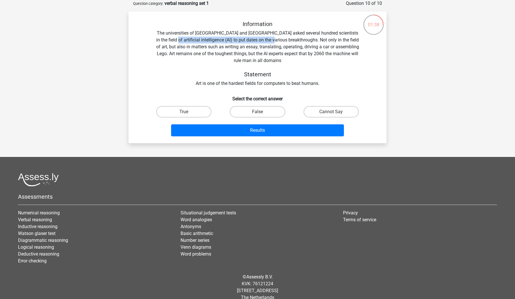
drag, startPoint x: 178, startPoint y: 38, endPoint x: 286, endPoint y: 42, distance: 108.0
click at [286, 43] on div "Information The universities of Oxford and Yale asked several hundred scientist…" at bounding box center [258, 54] width 240 height 66
click at [290, 40] on div "Information The universities of Oxford and Yale asked several hundred scientist…" at bounding box center [258, 54] width 240 height 66
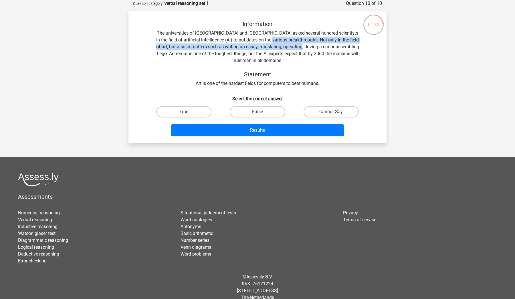
drag, startPoint x: 282, startPoint y: 40, endPoint x: 321, endPoint y: 47, distance: 39.3
click at [321, 47] on div "Information The universities of Oxford and Yale asked several hundred scientist…" at bounding box center [258, 54] width 240 height 66
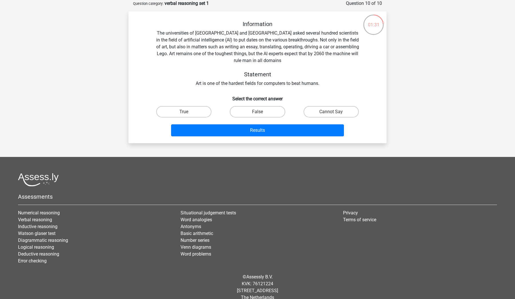
click at [168, 51] on div "Information The universities of Oxford and Yale asked several hundred scientist…" at bounding box center [258, 54] width 240 height 66
drag, startPoint x: 182, startPoint y: 54, endPoint x: 282, endPoint y: 54, distance: 100.1
click at [282, 54] on div "Information The universities of Oxford and Yale asked several hundred scientist…" at bounding box center [258, 54] width 240 height 66
click at [294, 54] on div "Information The universities of Oxford and Yale asked several hundred scientist…" at bounding box center [258, 54] width 240 height 66
click at [193, 113] on label "True" at bounding box center [183, 111] width 55 height 11
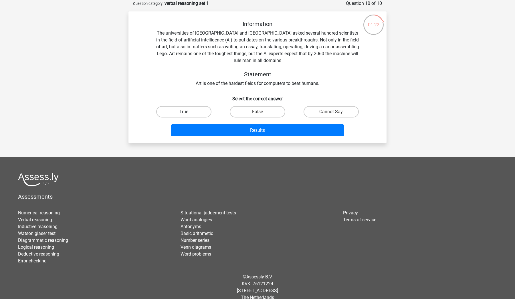
click at [188, 113] on input "True" at bounding box center [186, 114] width 4 height 4
radio input "true"
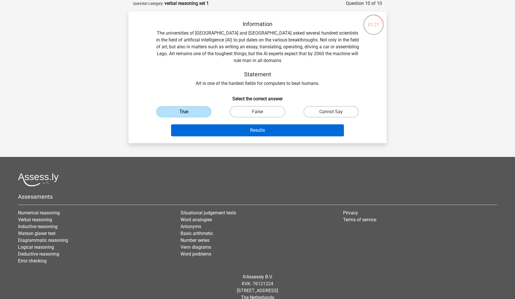
click at [211, 136] on button "Results" at bounding box center [257, 130] width 173 height 12
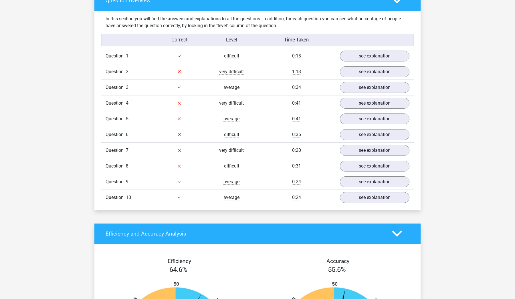
scroll to position [440, 0]
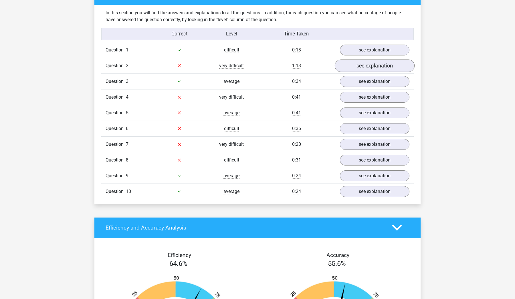
click at [360, 64] on link "see explanation" at bounding box center [375, 66] width 80 height 13
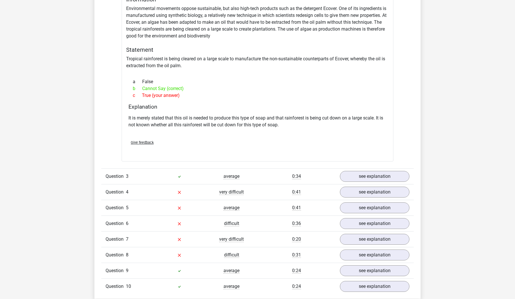
scroll to position [528, 0]
click at [363, 194] on link "see explanation" at bounding box center [375, 192] width 80 height 13
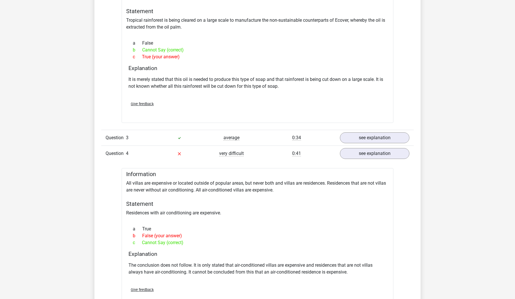
scroll to position [598, 0]
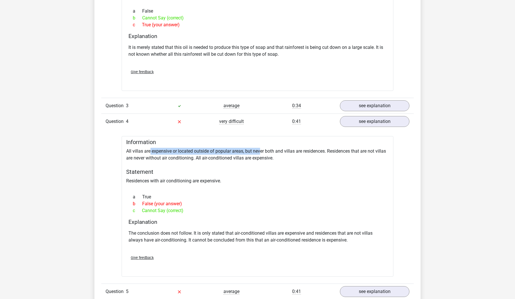
drag, startPoint x: 149, startPoint y: 151, endPoint x: 262, endPoint y: 150, distance: 112.2
click at [262, 150] on div "Information All villas are expensive or located outside of popular areas, but n…" at bounding box center [258, 206] width 272 height 141
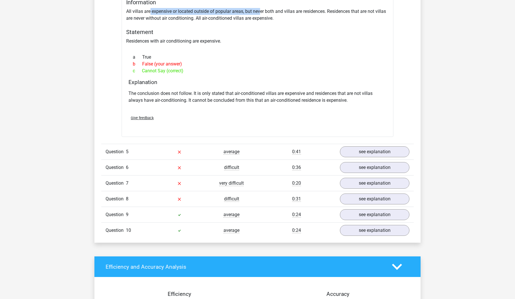
scroll to position [758, 0]
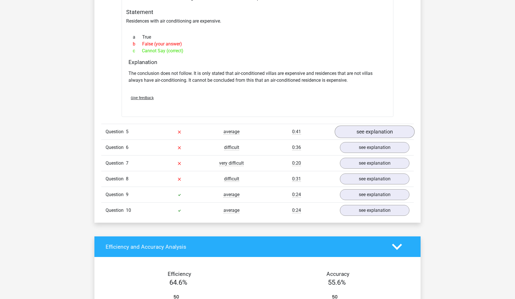
click at [364, 134] on link "see explanation" at bounding box center [375, 132] width 80 height 13
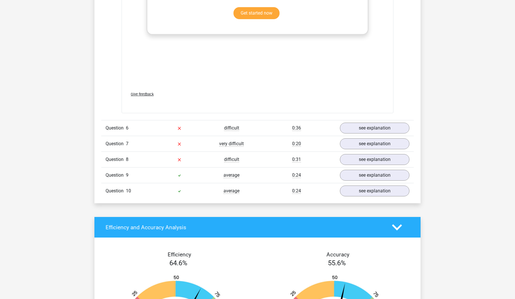
scroll to position [1130, 0]
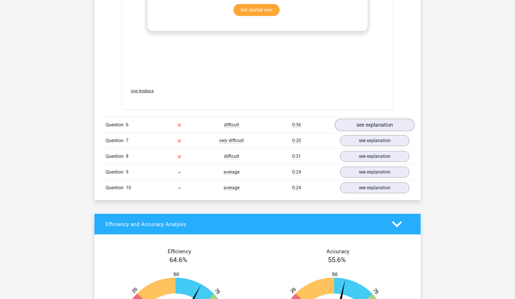
click at [386, 119] on link "see explanation" at bounding box center [375, 125] width 80 height 13
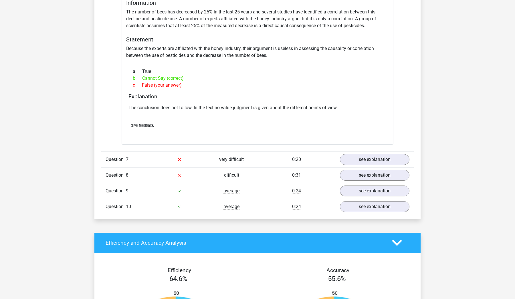
scroll to position [1298, 0]
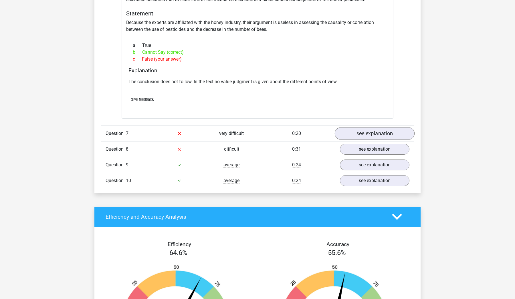
click at [352, 127] on link "see explanation" at bounding box center [375, 133] width 80 height 13
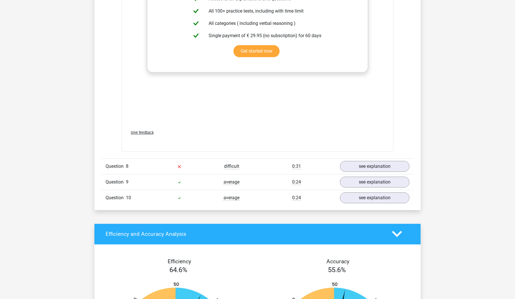
scroll to position [1588, 0]
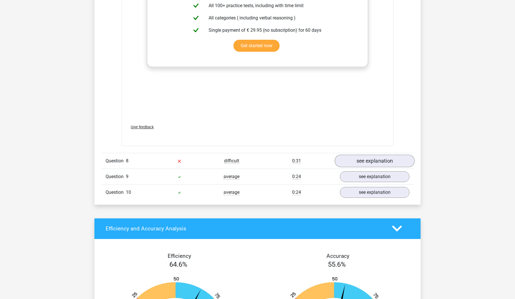
click at [360, 155] on link "see explanation" at bounding box center [375, 161] width 80 height 13
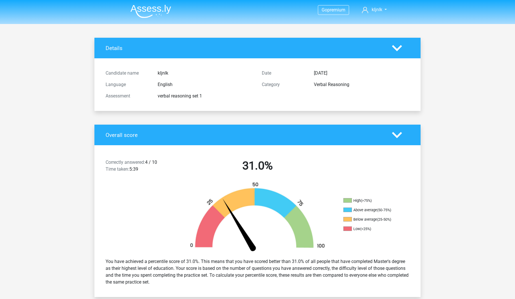
scroll to position [-1, 0]
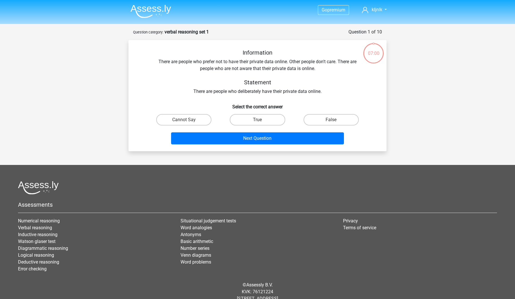
scroll to position [17, 0]
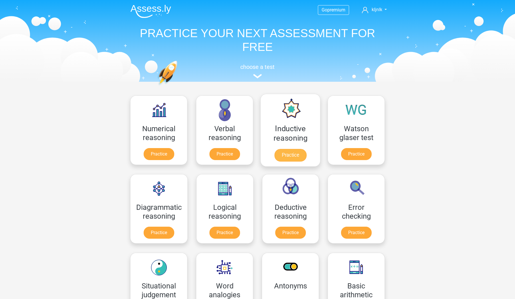
scroll to position [49, 0]
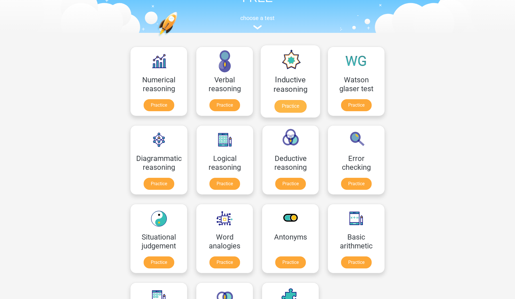
click at [285, 102] on link "Practice" at bounding box center [290, 106] width 32 height 13
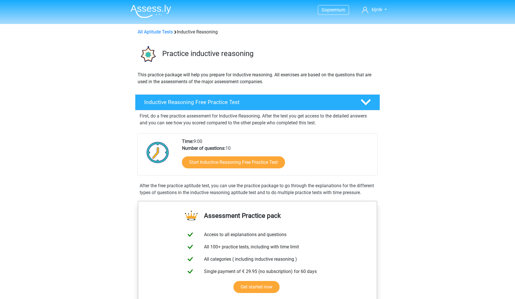
scroll to position [23, 0]
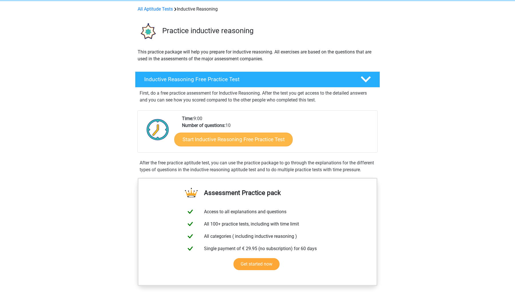
click at [209, 140] on link "Start Inductive Reasoning Free Practice Test" at bounding box center [233, 139] width 118 height 14
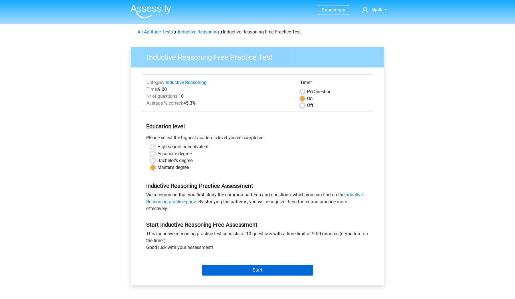
click at [218, 271] on input "Start" at bounding box center [257, 270] width 111 height 11
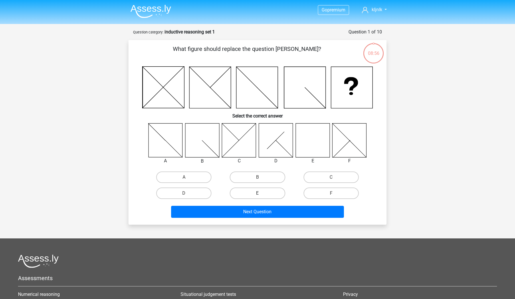
click at [269, 191] on label "E" at bounding box center [257, 193] width 55 height 11
click at [261, 193] on input "E" at bounding box center [260, 195] width 4 height 4
radio input "true"
click at [257, 220] on div "What figure should replace the question [PERSON_NAME]? Select the correct answe…" at bounding box center [257, 132] width 258 height 185
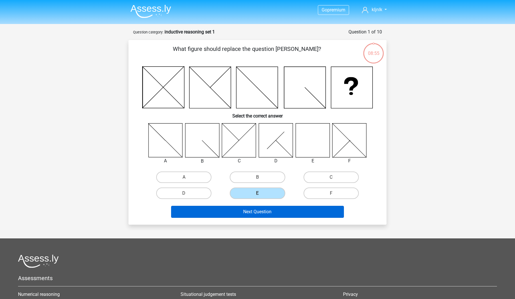
click at [258, 217] on button "Next Question" at bounding box center [257, 212] width 173 height 12
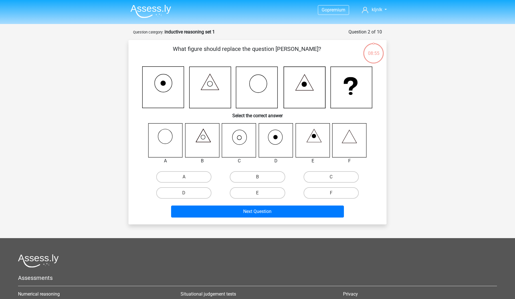
scroll to position [29, 0]
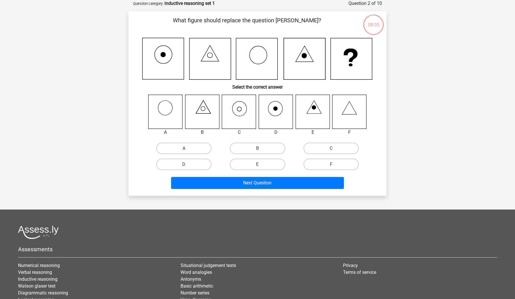
click at [239, 115] on icon at bounding box center [239, 112] width 34 height 34
click at [315, 147] on label "C" at bounding box center [331, 148] width 55 height 11
click at [331, 149] on input "C" at bounding box center [333, 151] width 4 height 4
radio input "true"
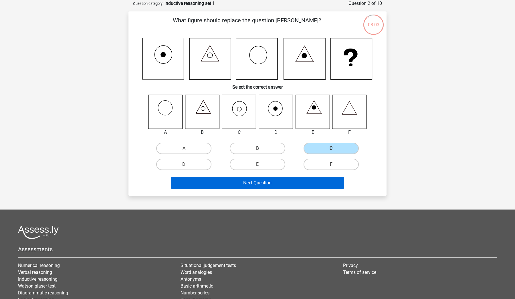
click at [289, 184] on button "Next Question" at bounding box center [257, 183] width 173 height 12
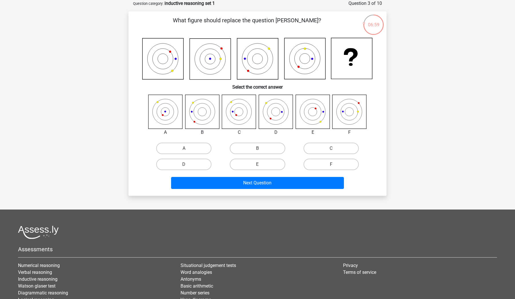
click at [331, 150] on input "C" at bounding box center [333, 151] width 4 height 4
radio input "true"
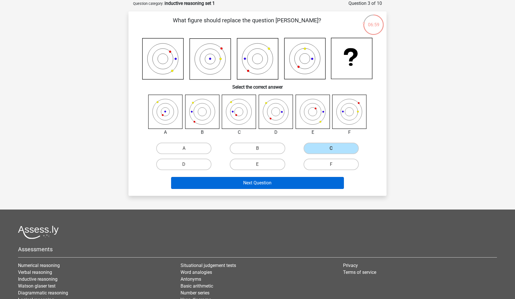
click at [299, 178] on button "Next Question" at bounding box center [257, 183] width 173 height 12
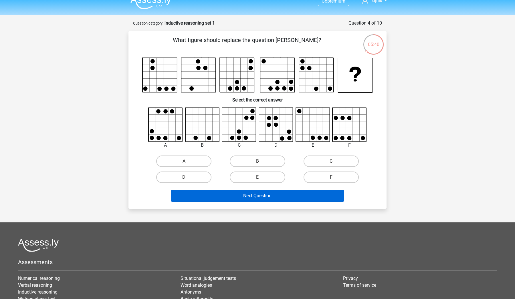
scroll to position [8, 0]
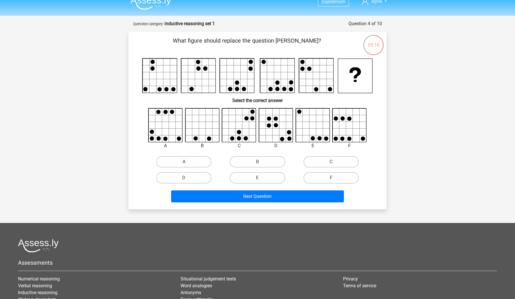
click at [285, 204] on div "Next Question" at bounding box center [257, 198] width 221 height 14
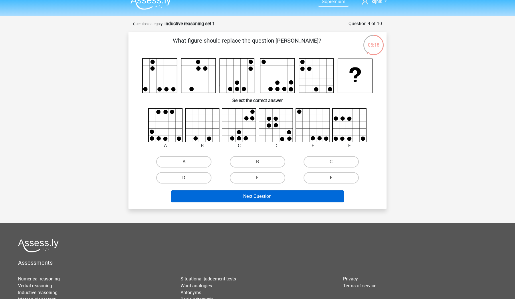
click at [282, 199] on button "Next Question" at bounding box center [257, 197] width 173 height 12
click at [281, 199] on button "Next Question" at bounding box center [257, 197] width 173 height 12
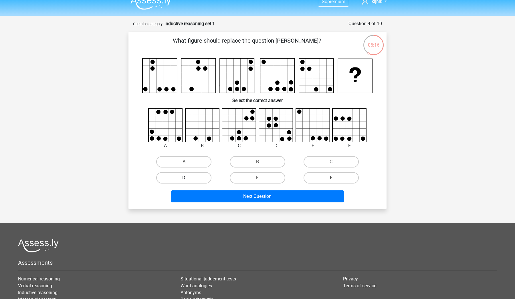
click at [185, 177] on label "D" at bounding box center [183, 177] width 55 height 11
click at [185, 178] on input "D" at bounding box center [186, 180] width 4 height 4
radio input "true"
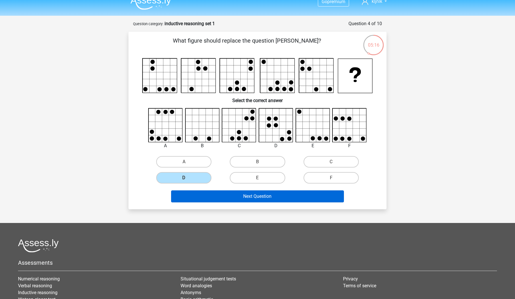
click at [205, 191] on button "Next Question" at bounding box center [257, 197] width 173 height 12
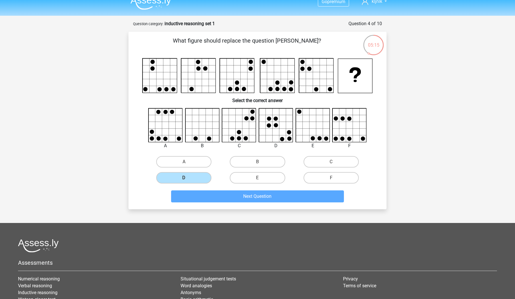
scroll to position [29, 0]
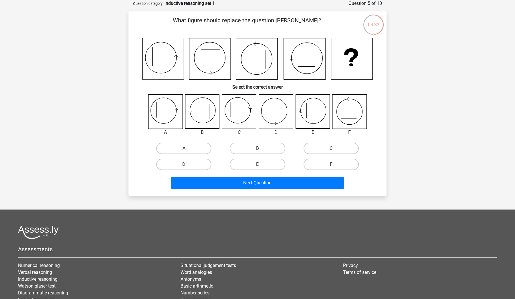
click at [183, 151] on label "A" at bounding box center [183, 148] width 55 height 11
click at [184, 151] on input "A" at bounding box center [186, 151] width 4 height 4
radio input "true"
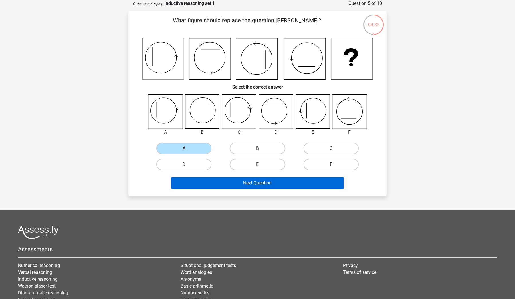
click at [198, 182] on button "Next Question" at bounding box center [257, 183] width 173 height 12
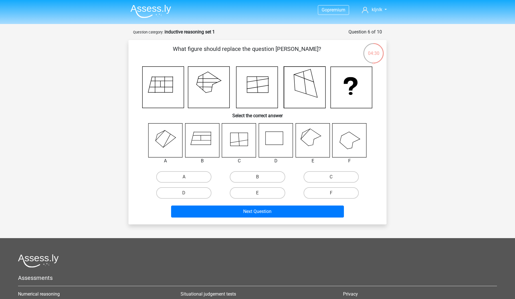
scroll to position [0, 0]
click at [315, 192] on label "F" at bounding box center [331, 192] width 55 height 11
click at [331, 193] on input "F" at bounding box center [333, 195] width 4 height 4
radio input "true"
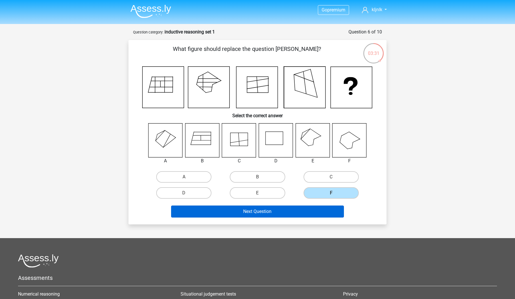
click at [298, 212] on button "Next Question" at bounding box center [257, 212] width 173 height 12
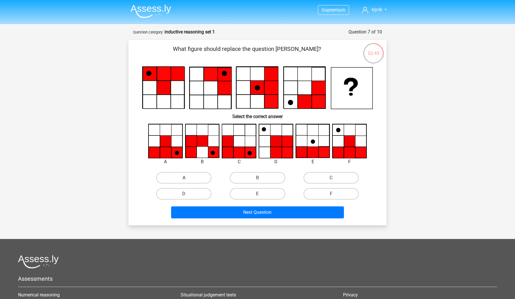
click at [180, 176] on label "A" at bounding box center [183, 177] width 55 height 11
click at [184, 178] on input "A" at bounding box center [186, 180] width 4 height 4
radio input "true"
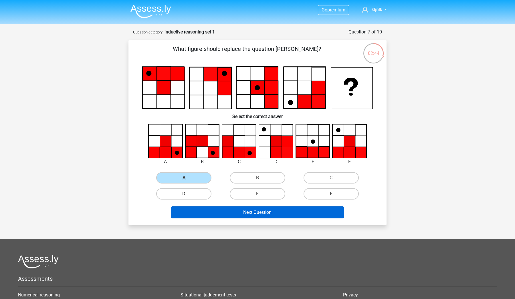
click at [218, 214] on button "Next Question" at bounding box center [257, 213] width 173 height 12
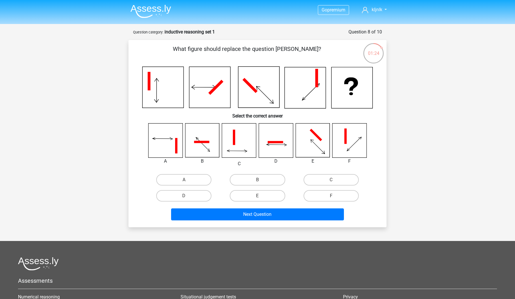
click at [308, 148] on icon at bounding box center [313, 141] width 34 height 34
click at [313, 136] on icon at bounding box center [313, 141] width 34 height 34
click at [258, 192] on label "E" at bounding box center [257, 195] width 55 height 11
click at [258, 196] on input "E" at bounding box center [260, 198] width 4 height 4
radio input "true"
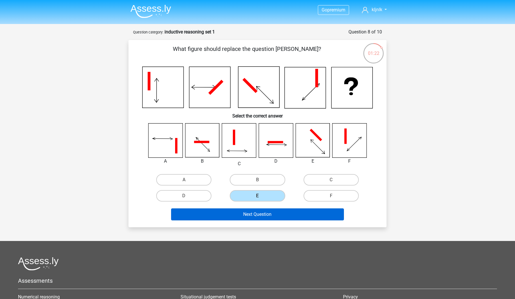
click at [258, 213] on button "Next Question" at bounding box center [257, 215] width 173 height 12
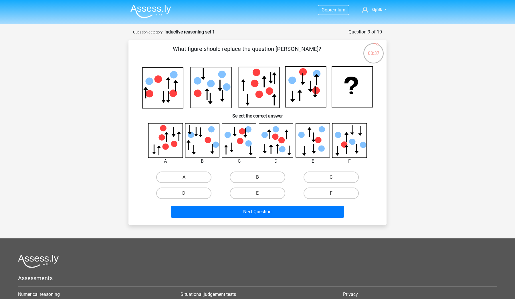
click at [238, 147] on icon at bounding box center [239, 140] width 34 height 34
click at [264, 190] on label "E" at bounding box center [257, 193] width 55 height 11
click at [261, 193] on input "E" at bounding box center [260, 195] width 4 height 4
radio input "true"
click at [258, 220] on div "Next Question" at bounding box center [257, 213] width 221 height 14
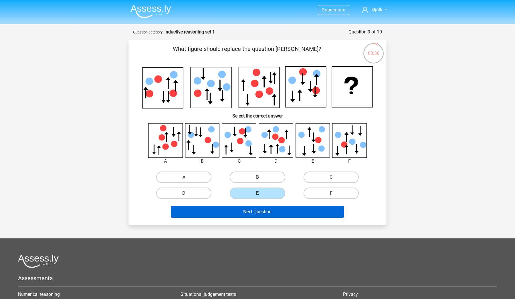
click at [258, 213] on button "Next Question" at bounding box center [257, 212] width 173 height 12
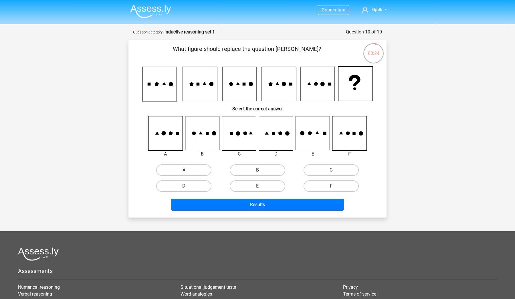
click at [255, 175] on label "B" at bounding box center [257, 170] width 55 height 11
click at [258, 174] on input "B" at bounding box center [260, 172] width 4 height 4
radio input "true"
click at [252, 213] on div "What figure should replace the question mark? Select the correct answer A" at bounding box center [257, 128] width 258 height 177
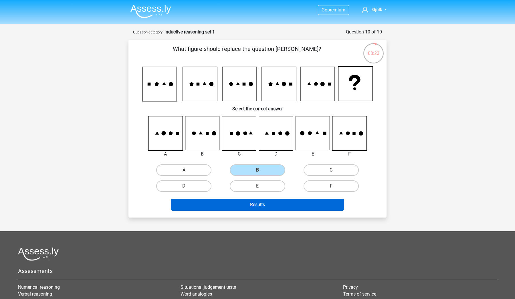
click at [252, 210] on button "Results" at bounding box center [257, 205] width 173 height 12
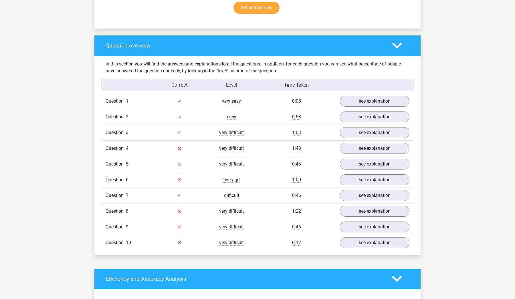
scroll to position [376, 0]
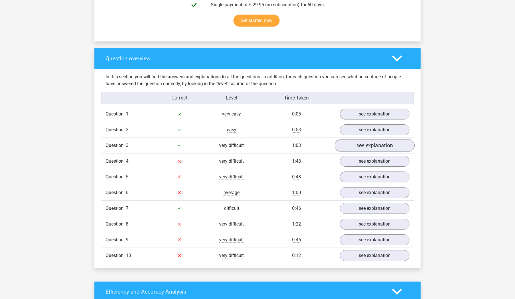
click at [367, 146] on link "see explanation" at bounding box center [375, 145] width 80 height 13
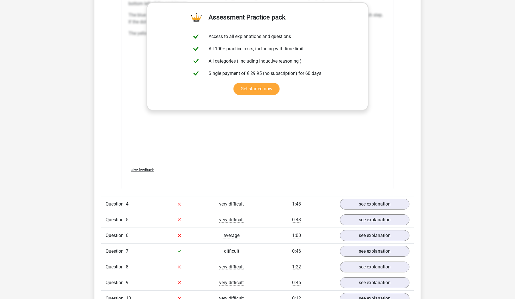
scroll to position [878, 0]
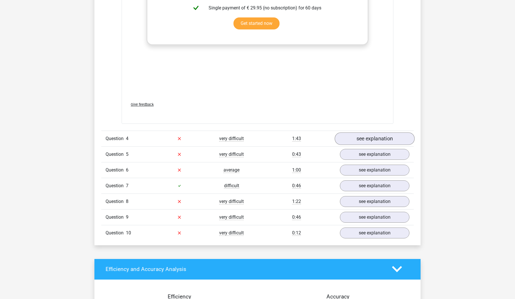
click at [365, 137] on link "see explanation" at bounding box center [375, 138] width 80 height 13
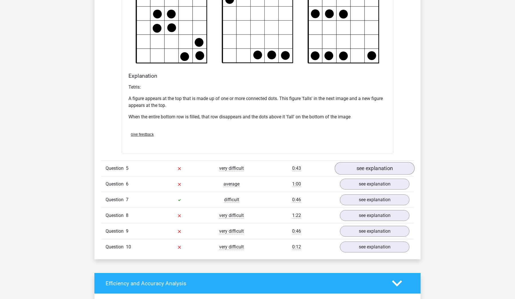
scroll to position [1209, 0]
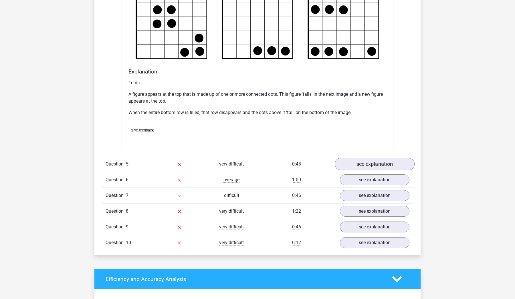
click at [363, 161] on link "see explanation" at bounding box center [375, 164] width 80 height 13
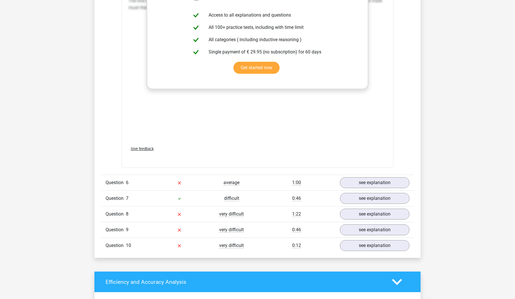
scroll to position [1703, 0]
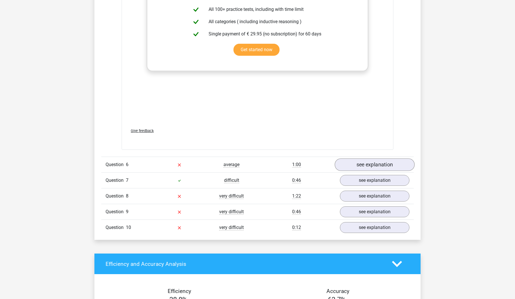
click at [363, 164] on link "see explanation" at bounding box center [375, 165] width 80 height 13
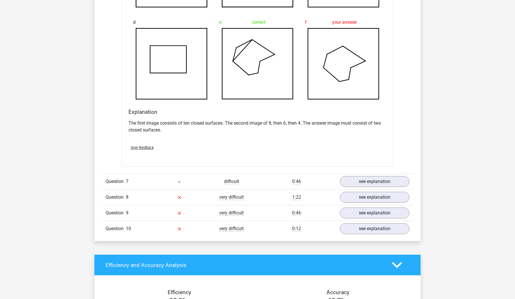
scroll to position [2034, 0]
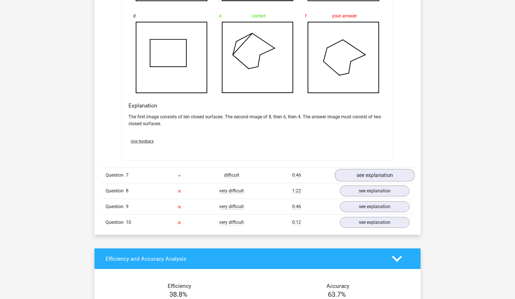
click at [357, 173] on link "see explanation" at bounding box center [375, 175] width 80 height 13
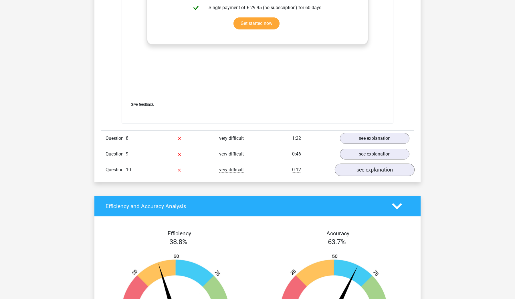
scroll to position [2576, 0]
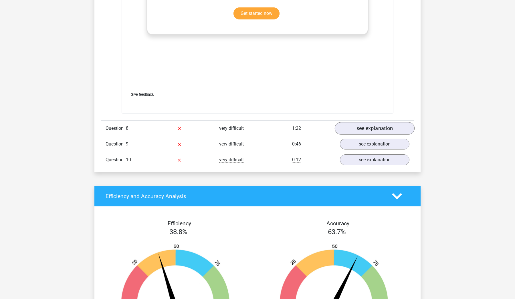
click at [376, 128] on link "see explanation" at bounding box center [375, 128] width 80 height 13
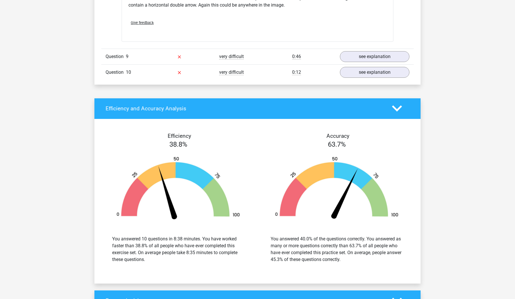
scroll to position [2974, 0]
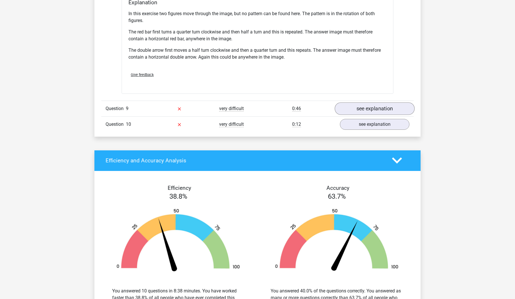
click at [383, 111] on link "see explanation" at bounding box center [375, 108] width 80 height 13
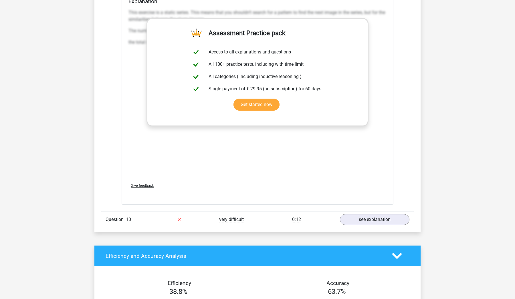
scroll to position [3374, 0]
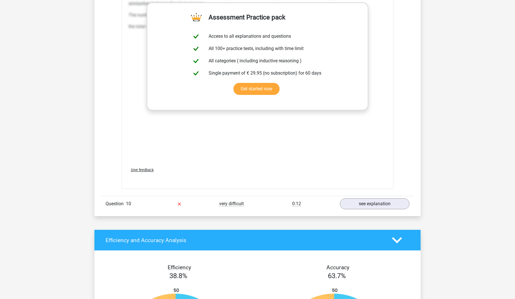
click at [364, 210] on div "Question 10 very difficult 0:12 see explanation" at bounding box center [257, 204] width 312 height 16
click at [363, 203] on link "see explanation" at bounding box center [375, 204] width 80 height 13
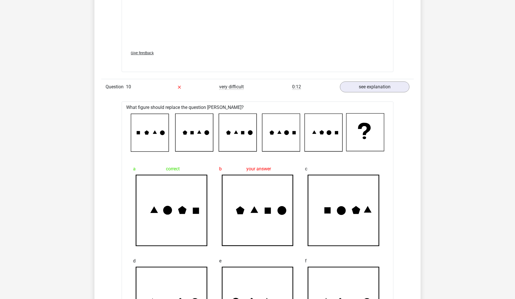
scroll to position [3581, 0]
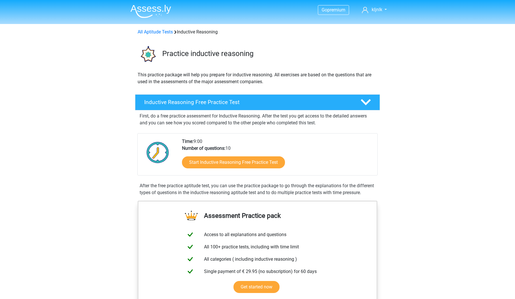
scroll to position [0, 0]
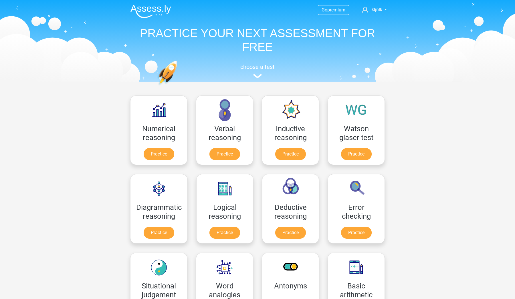
scroll to position [49, 0]
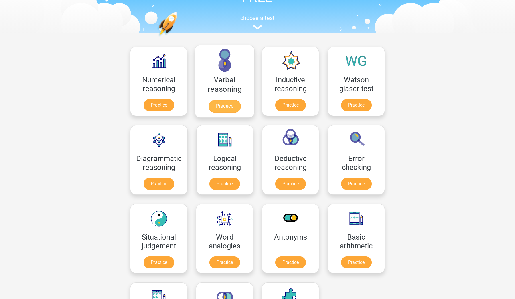
click at [233, 107] on link "Practice" at bounding box center [225, 106] width 32 height 13
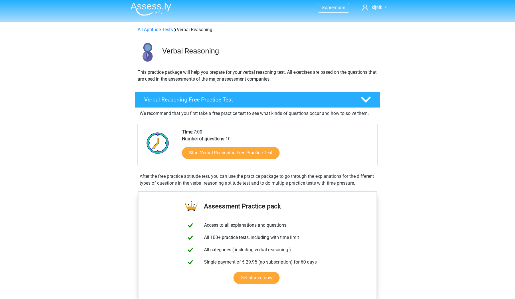
scroll to position [39, 0]
